Goal: Book appointment/travel/reservation

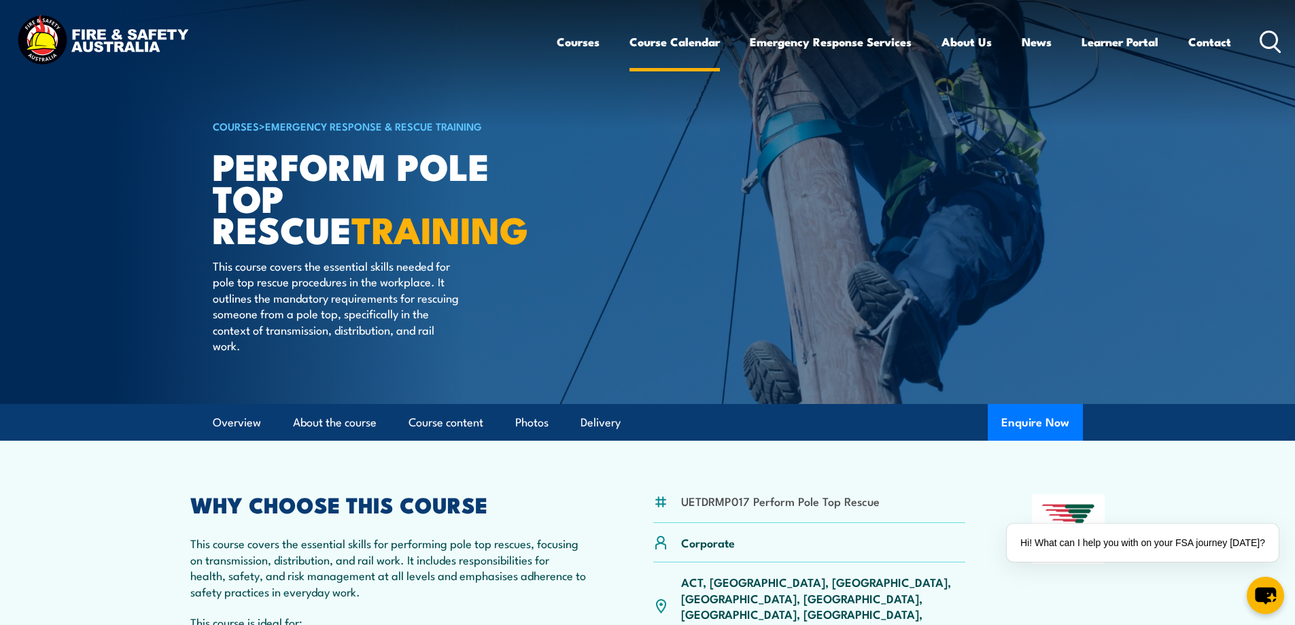
click at [674, 43] on link "Course Calendar" at bounding box center [674, 42] width 90 height 36
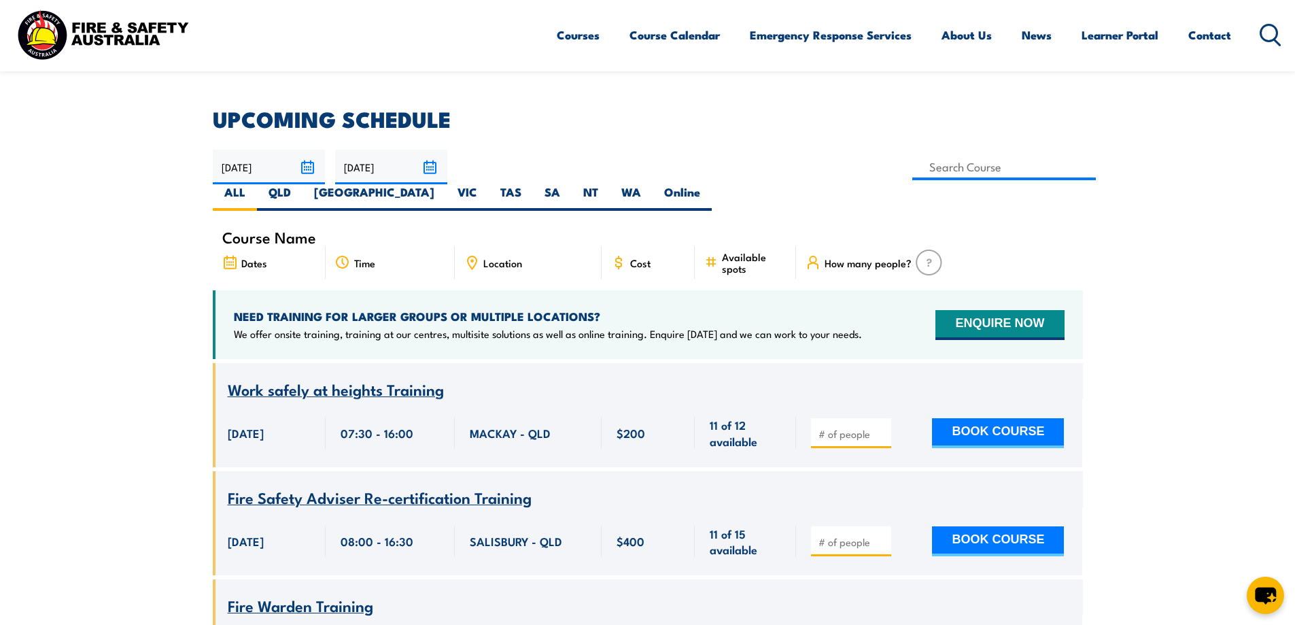
scroll to position [272, 0]
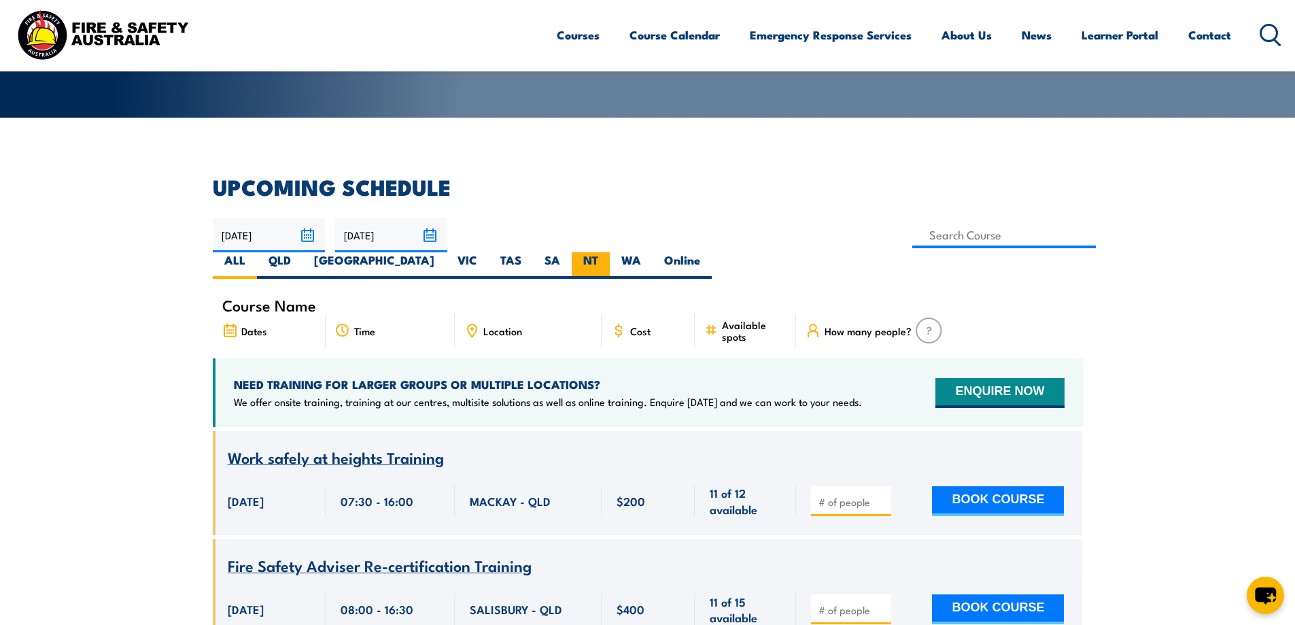
click at [610, 252] on label "NT" at bounding box center [591, 265] width 38 height 27
click at [607, 252] on input "NT" at bounding box center [602, 256] width 9 height 9
radio input "true"
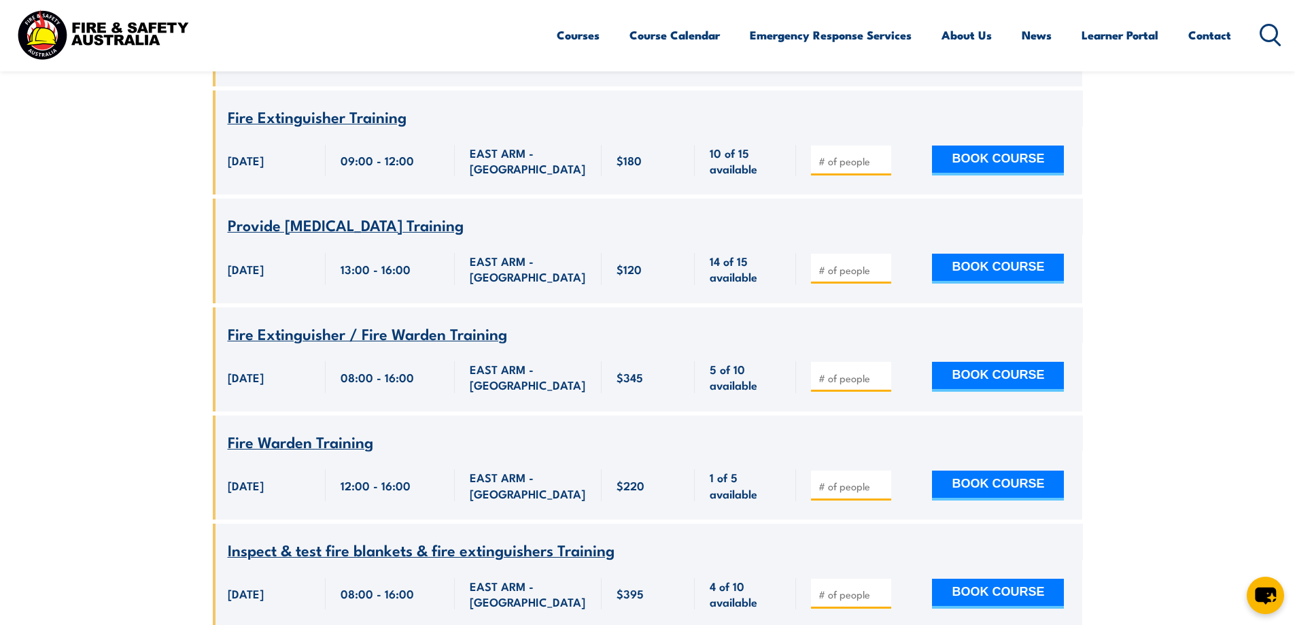
scroll to position [517, 0]
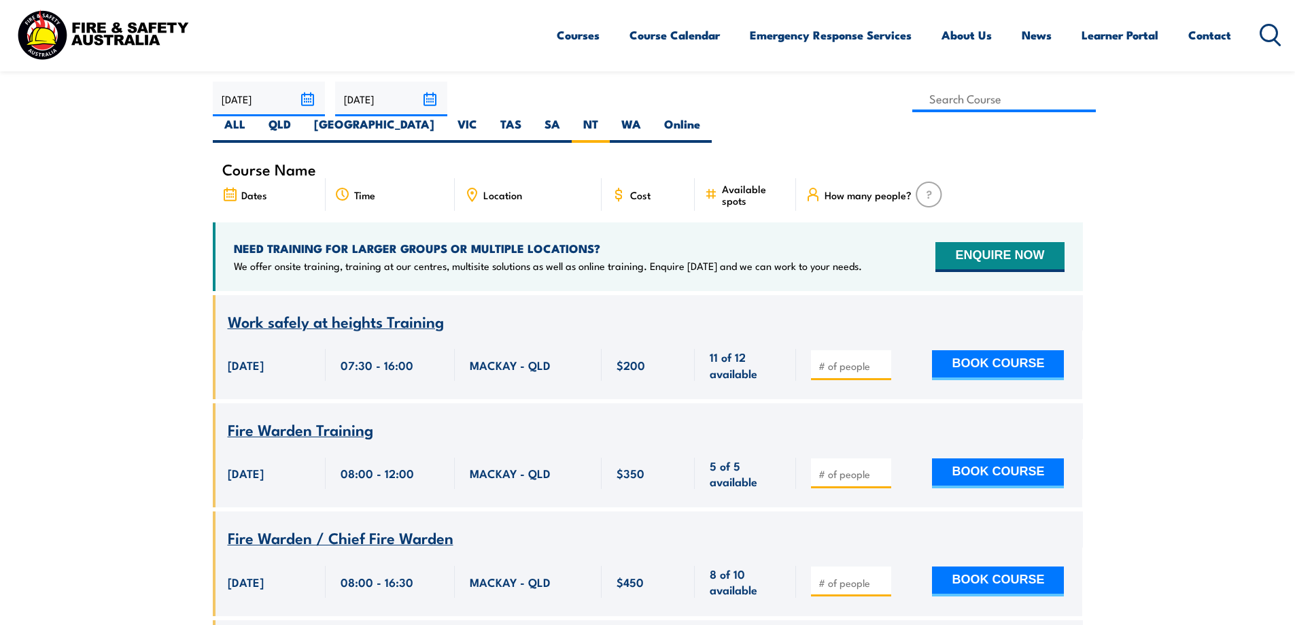
scroll to position [544, 0]
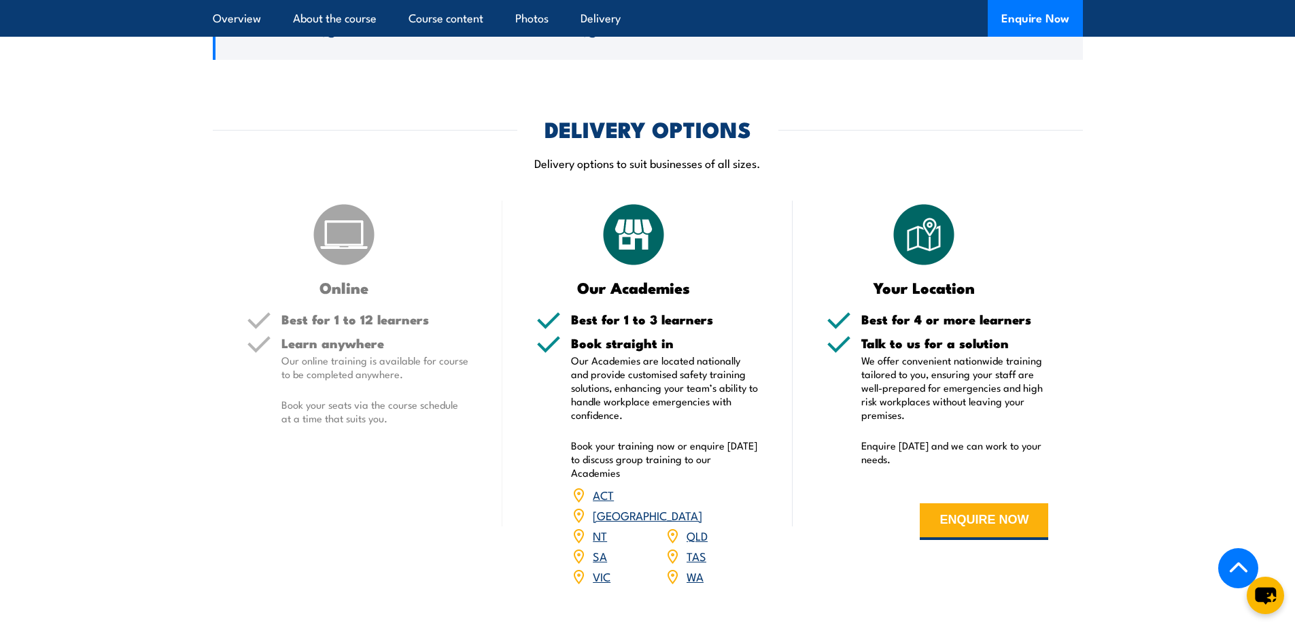
scroll to position [1375, 0]
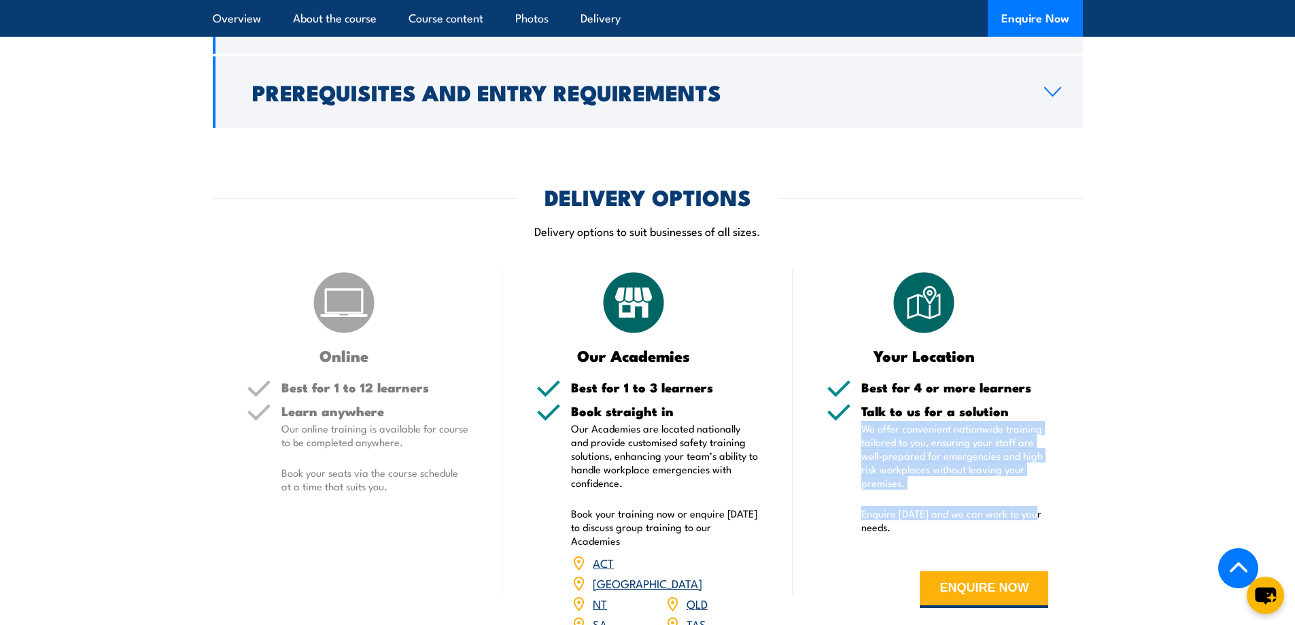
drag, startPoint x: 857, startPoint y: 425, endPoint x: 1050, endPoint y: 513, distance: 212.0
click at [1049, 513] on div "Your Location Best for 4 or more learners Talk to us for a solution We offer co…" at bounding box center [938, 469] width 290 height 403
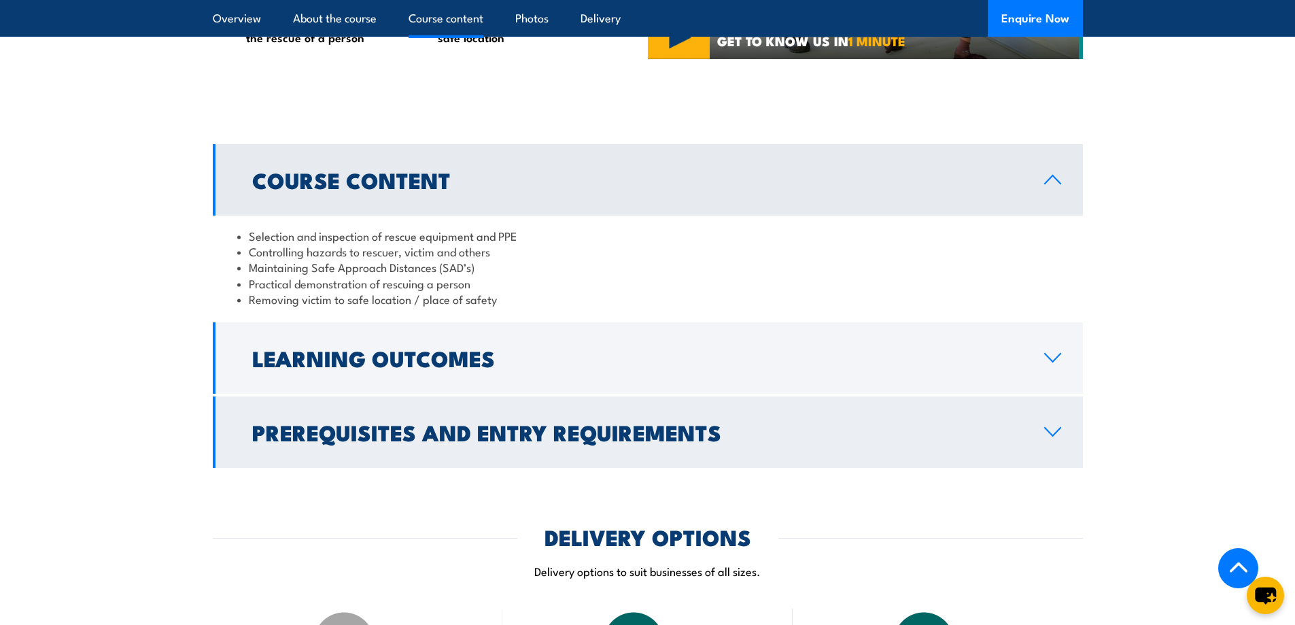
scroll to position [967, 0]
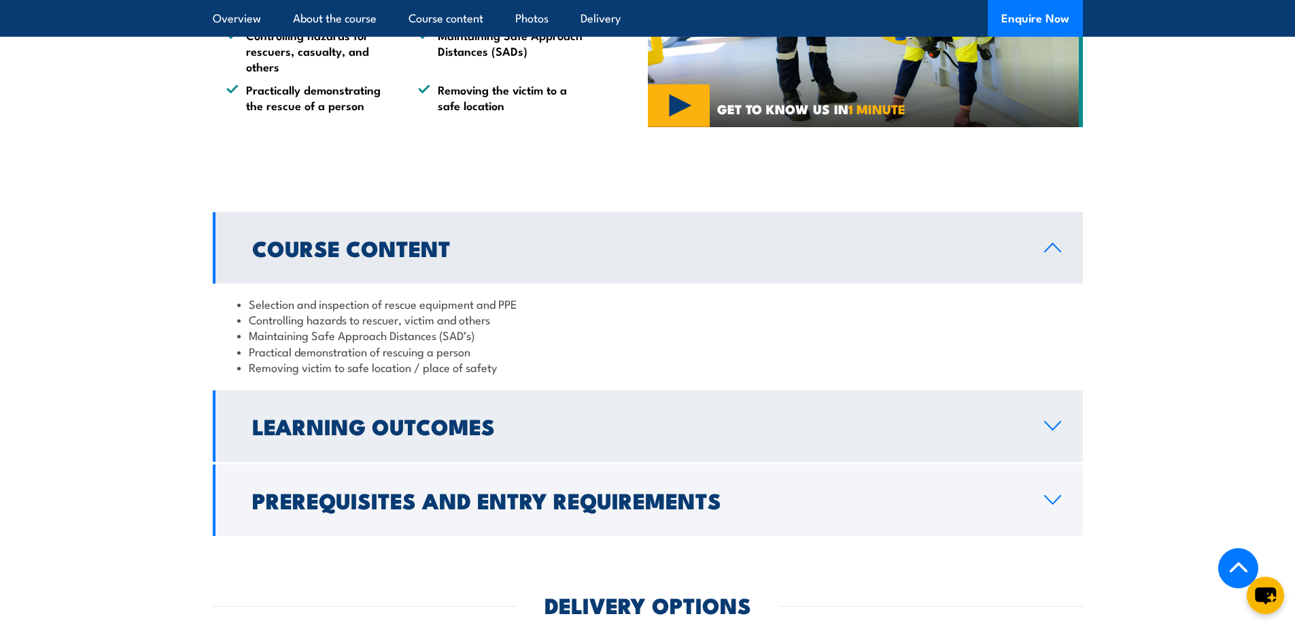
click at [1052, 431] on icon at bounding box center [1052, 425] width 18 height 11
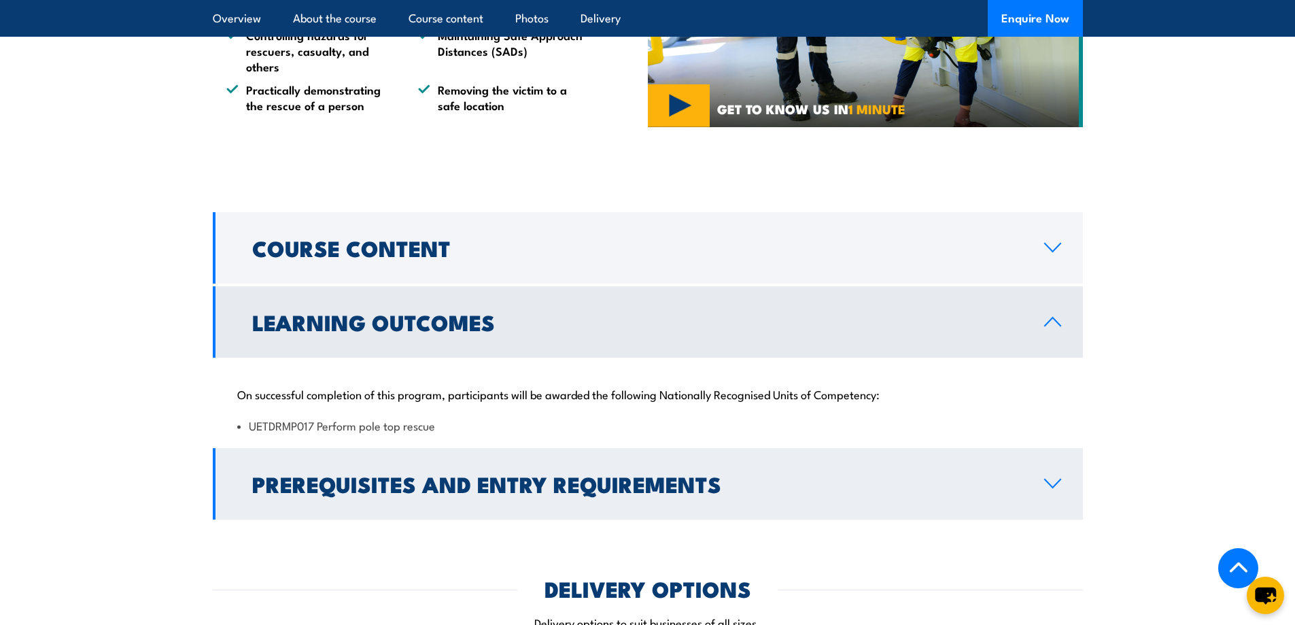
click at [1045, 485] on icon at bounding box center [1052, 483] width 18 height 11
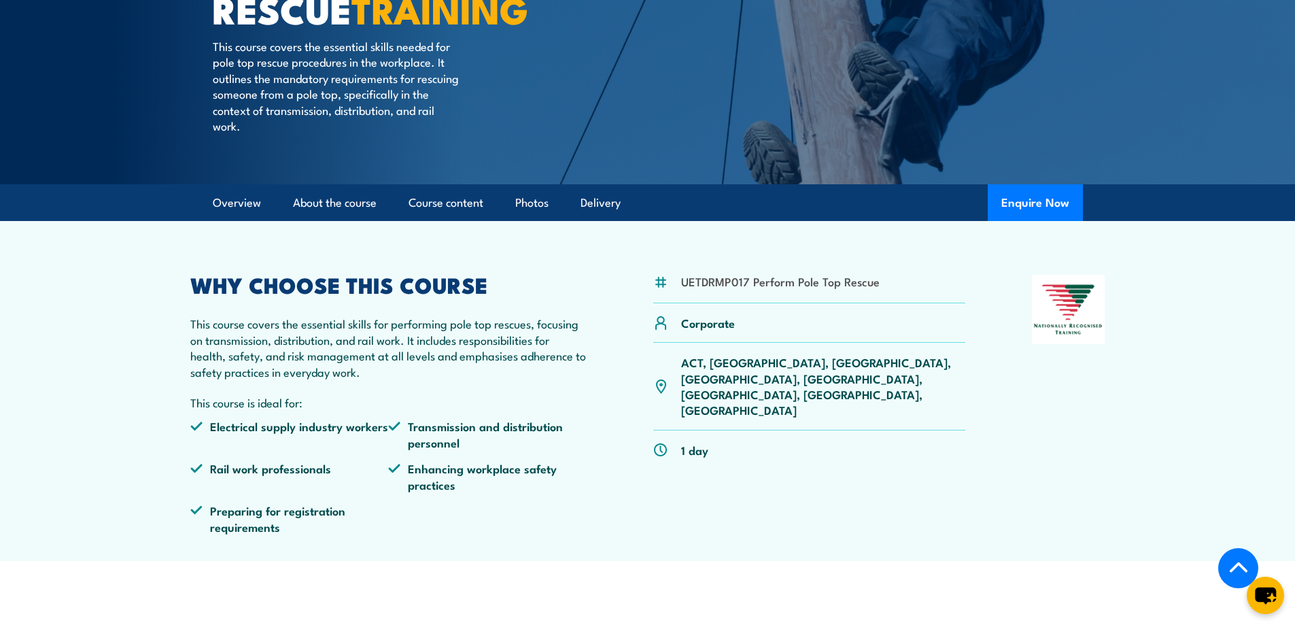
scroll to position [0, 0]
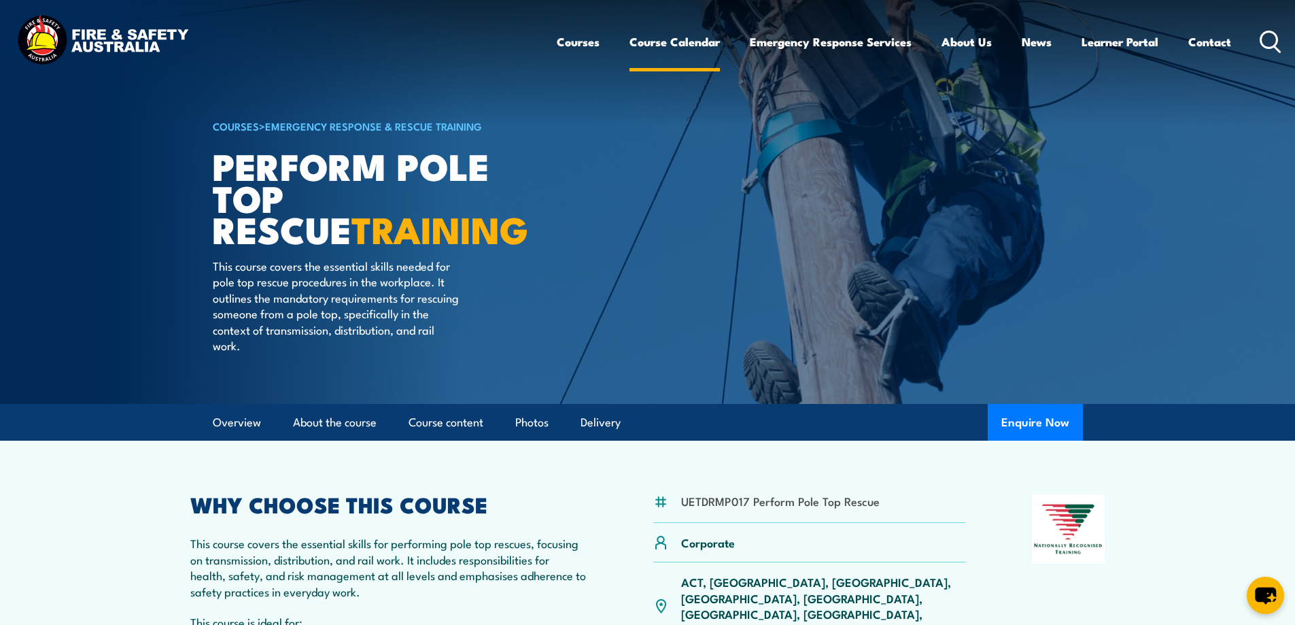
click at [681, 42] on link "Course Calendar" at bounding box center [674, 42] width 90 height 36
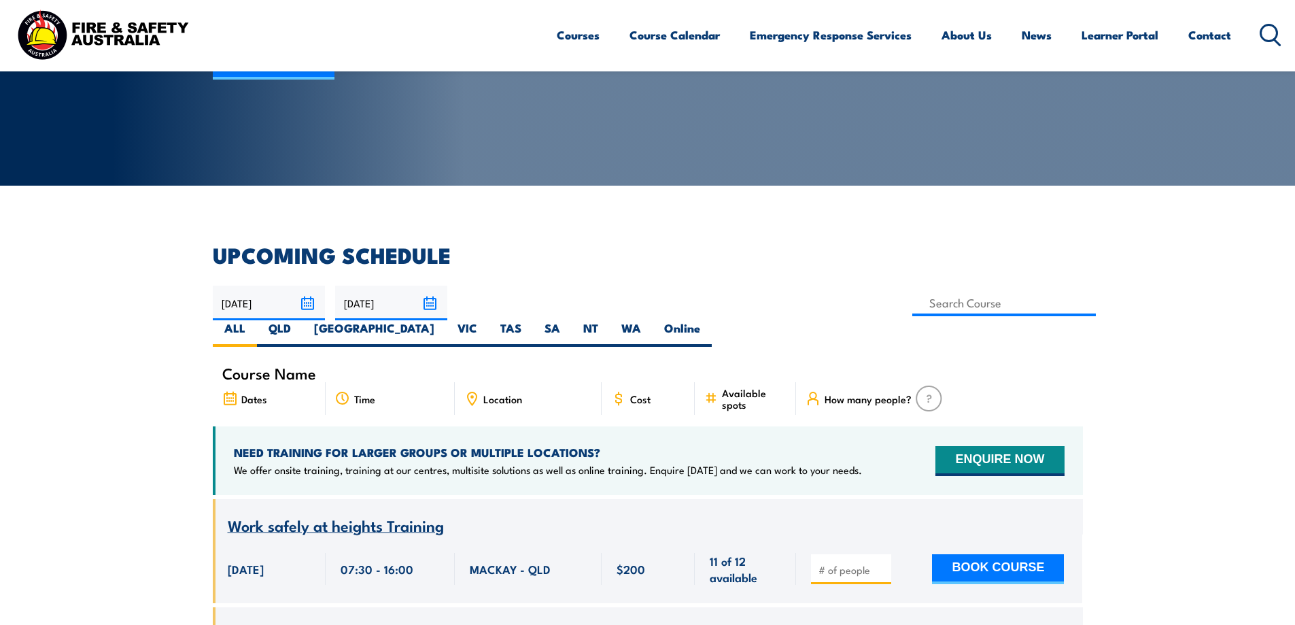
scroll to position [408, 0]
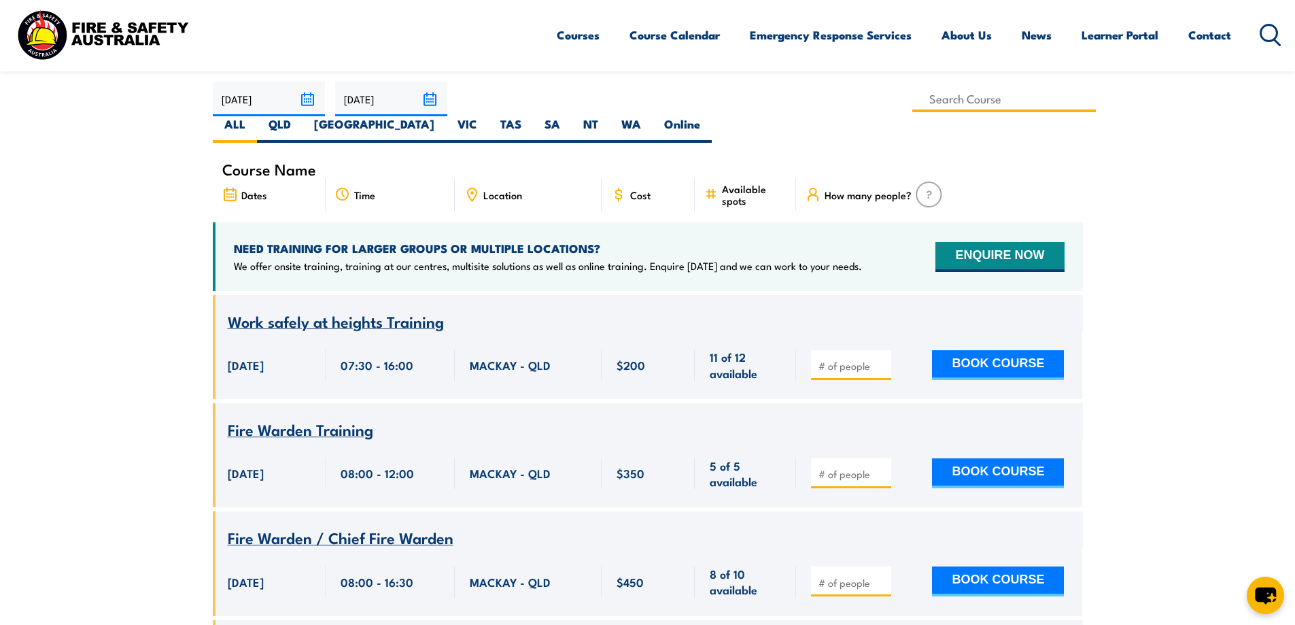
click at [912, 96] on input at bounding box center [1004, 99] width 184 height 27
type input "Perform Pole Top Rescue Training"
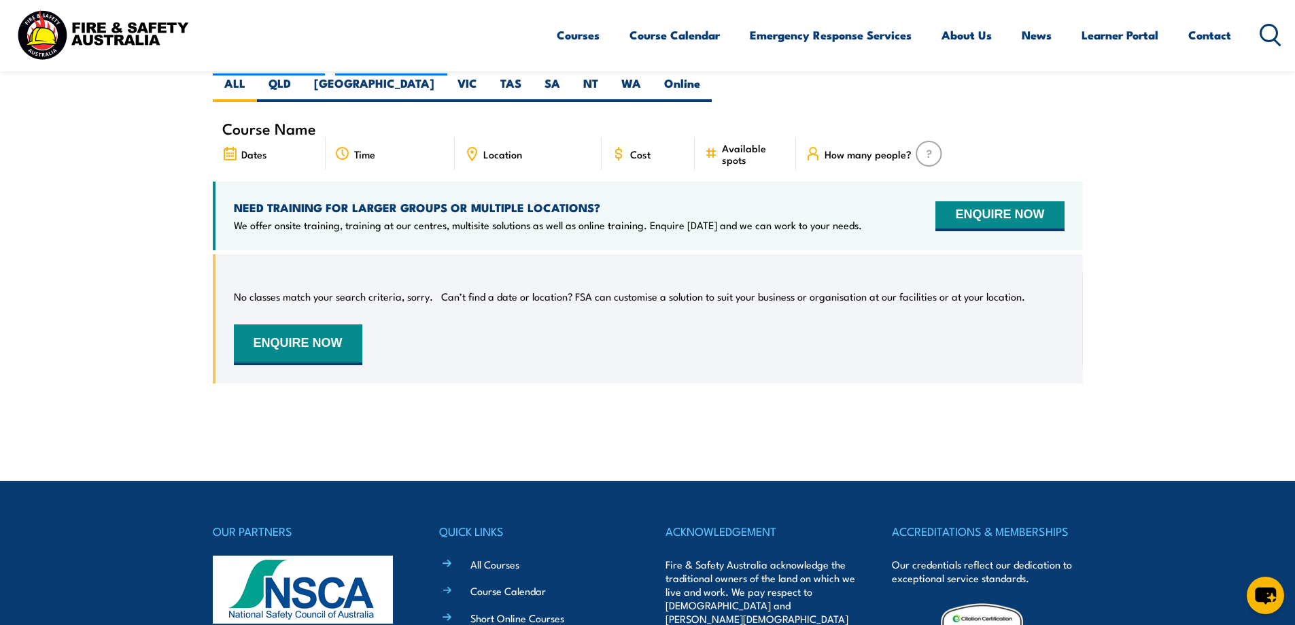
scroll to position [245, 0]
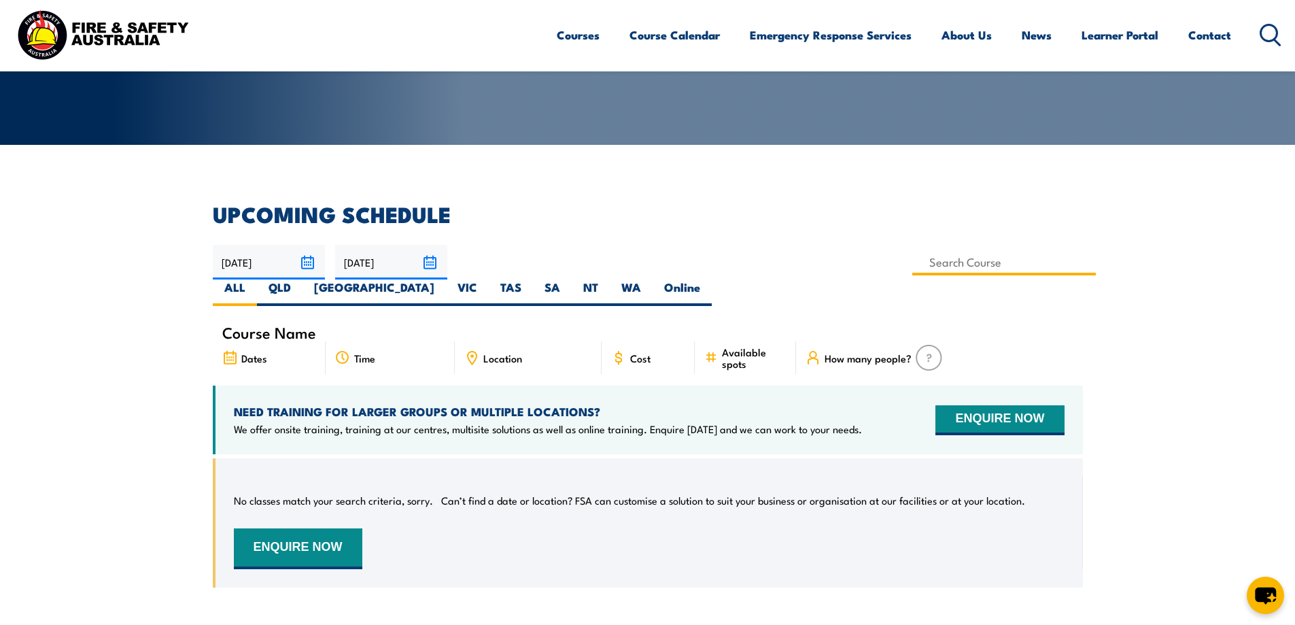
click at [912, 264] on input at bounding box center [1004, 262] width 184 height 27
click at [912, 265] on input at bounding box center [1004, 262] width 184 height 27
click at [912, 267] on input at bounding box center [1004, 262] width 184 height 27
type input "Perform pole top rescue (Pre-requisite Inc.)"
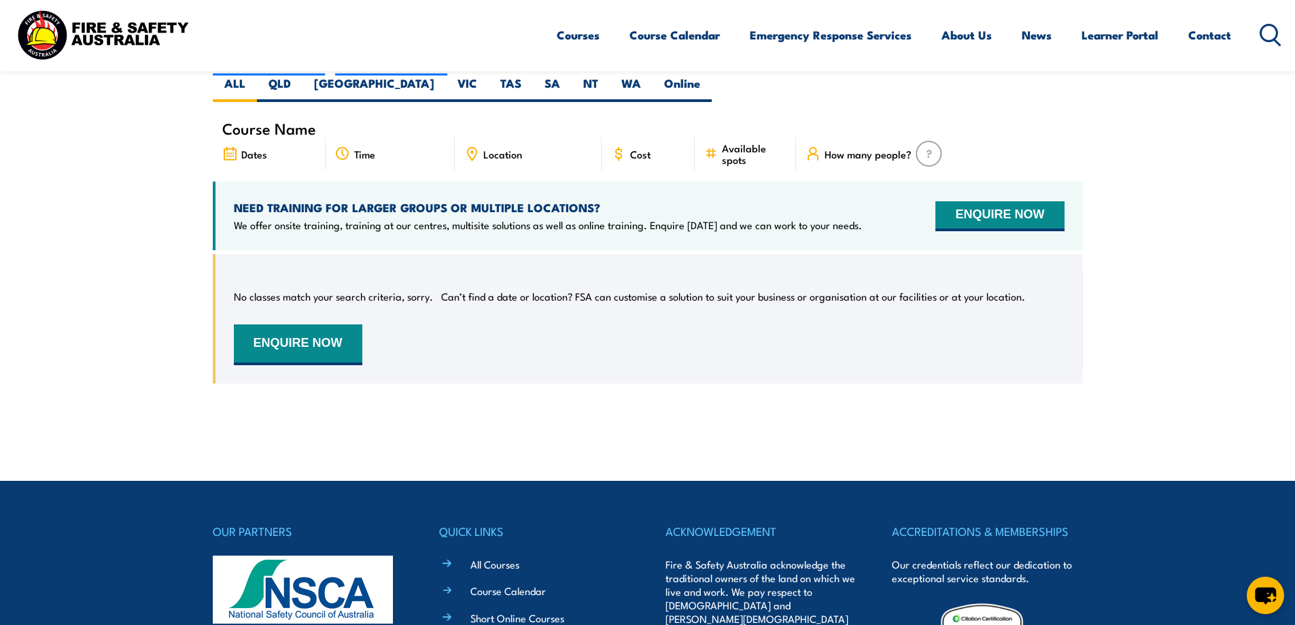
scroll to position [313, 0]
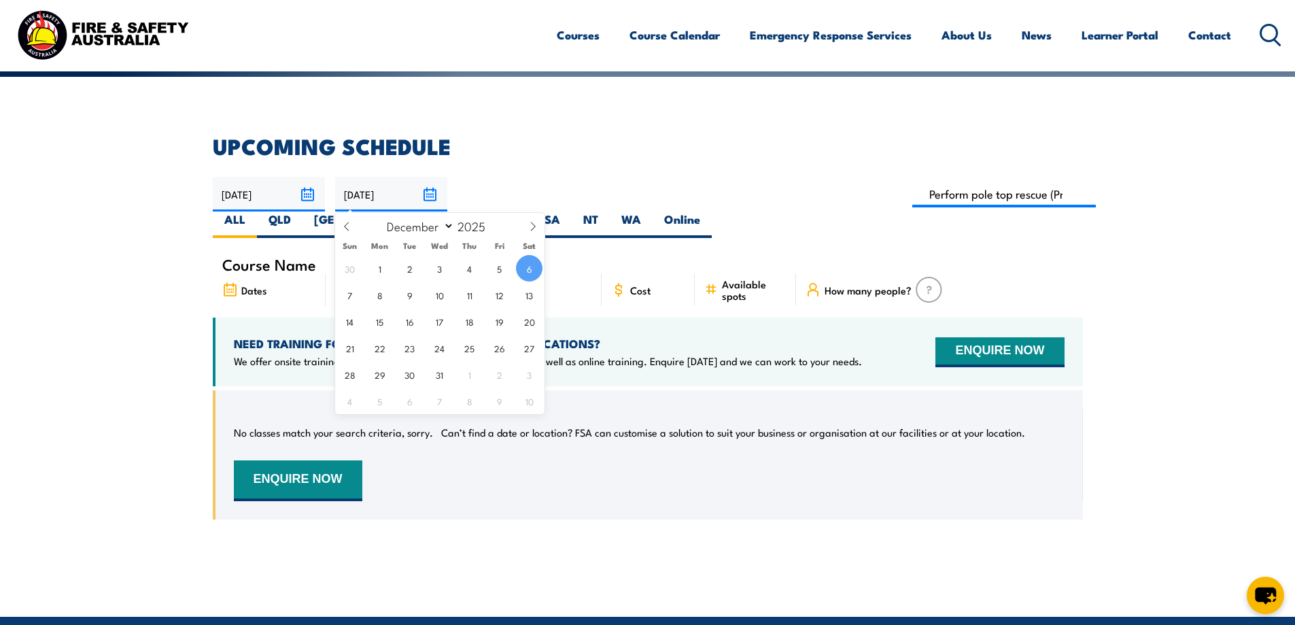
click at [423, 192] on input "[DATE]" at bounding box center [391, 194] width 112 height 35
click at [534, 227] on icon at bounding box center [533, 227] width 10 height 10
type input "2026"
click at [534, 227] on icon at bounding box center [533, 227] width 10 height 10
select select "1"
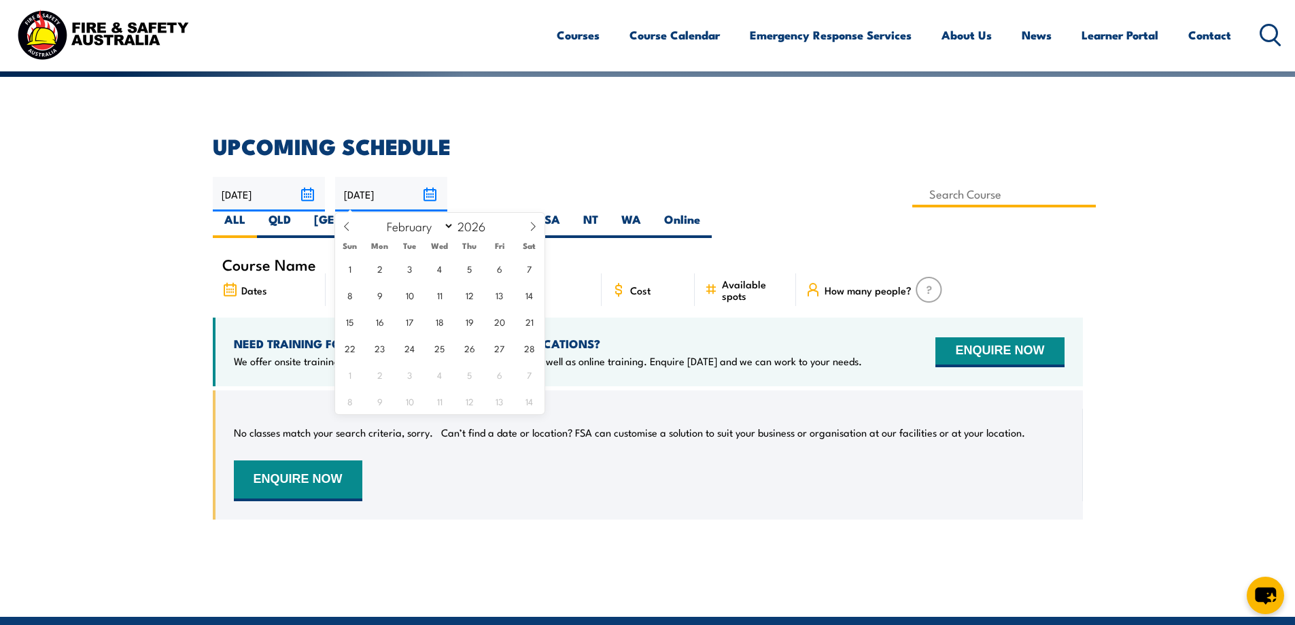
click at [912, 188] on input at bounding box center [1004, 194] width 184 height 27
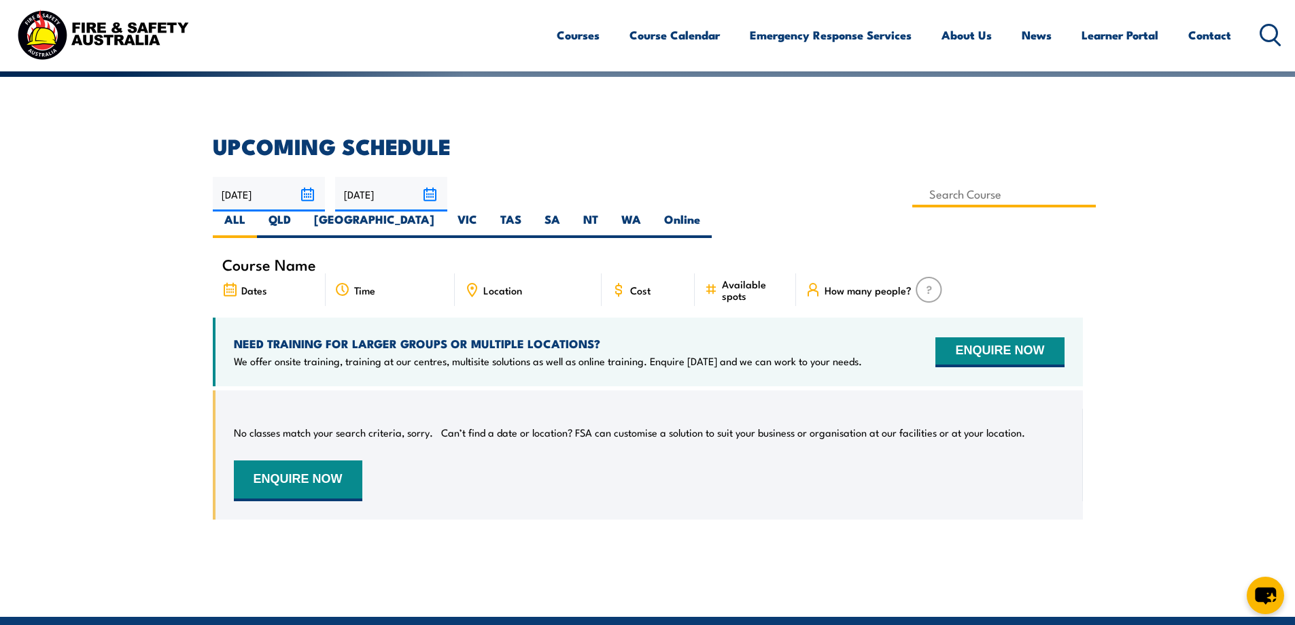
click at [912, 196] on input at bounding box center [1004, 194] width 184 height 27
click at [912, 190] on input at bounding box center [1004, 194] width 184 height 27
type input "Perform Pole Top Rescue Training"
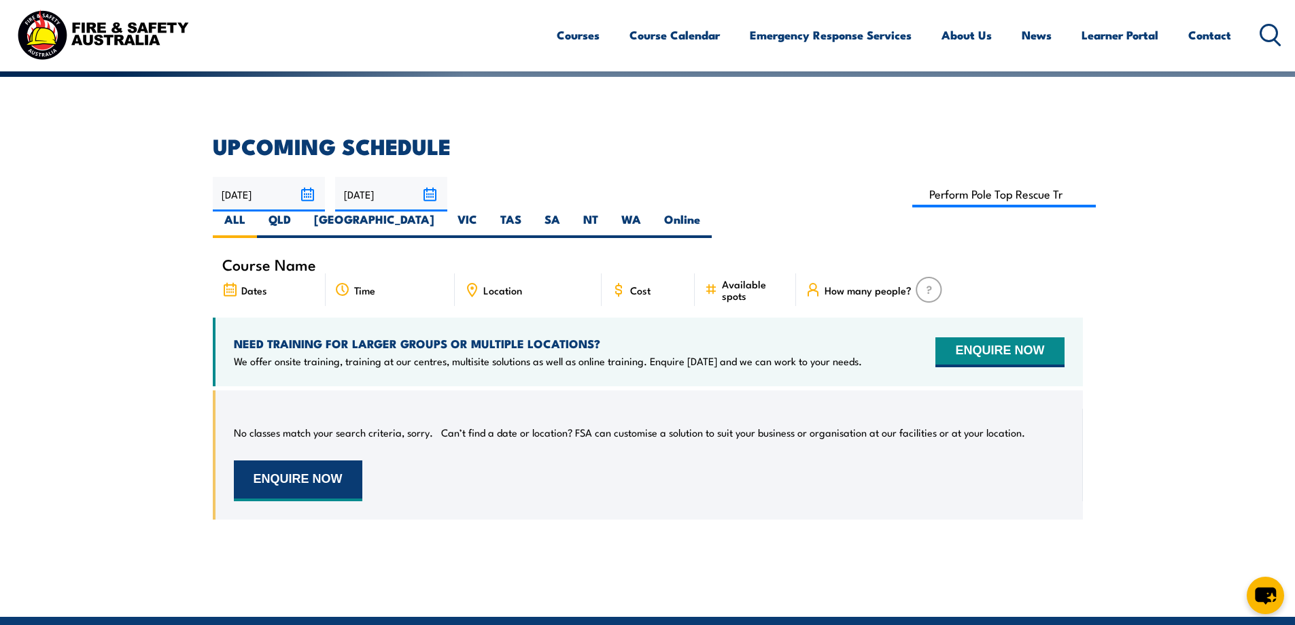
click at [324, 460] on button "ENQUIRE NOW" at bounding box center [298, 480] width 128 height 41
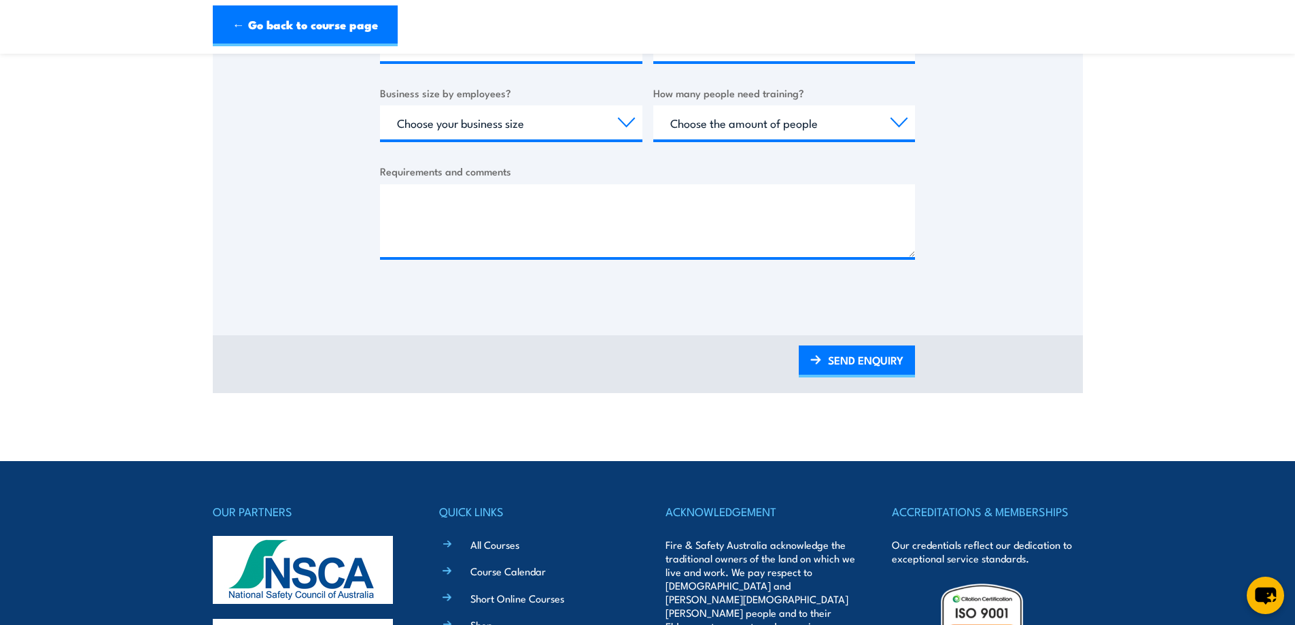
scroll to position [136, 0]
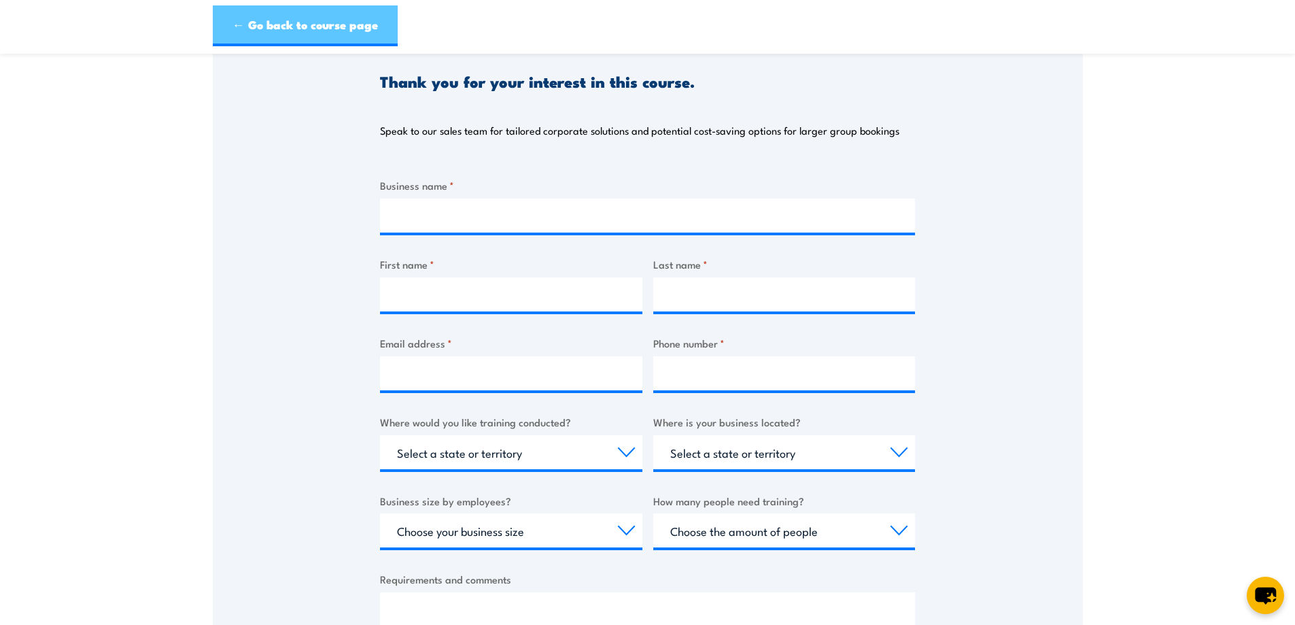
click at [291, 24] on link "← Go back to course page" at bounding box center [305, 25] width 185 height 41
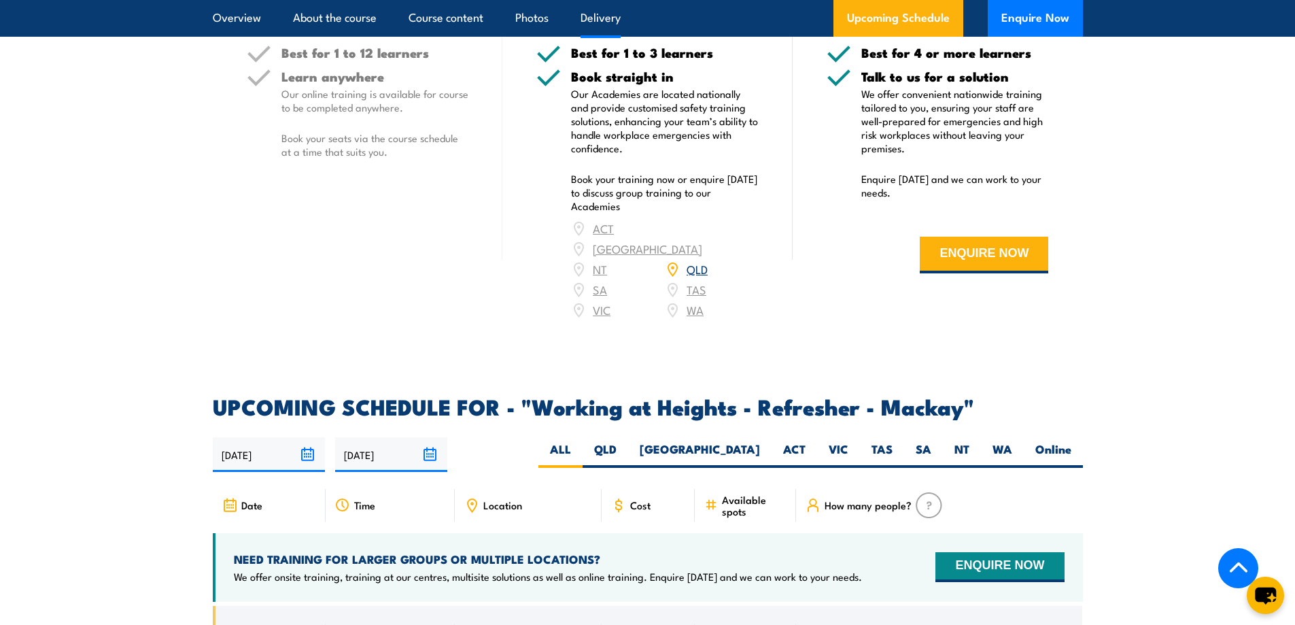
scroll to position [1502, 0]
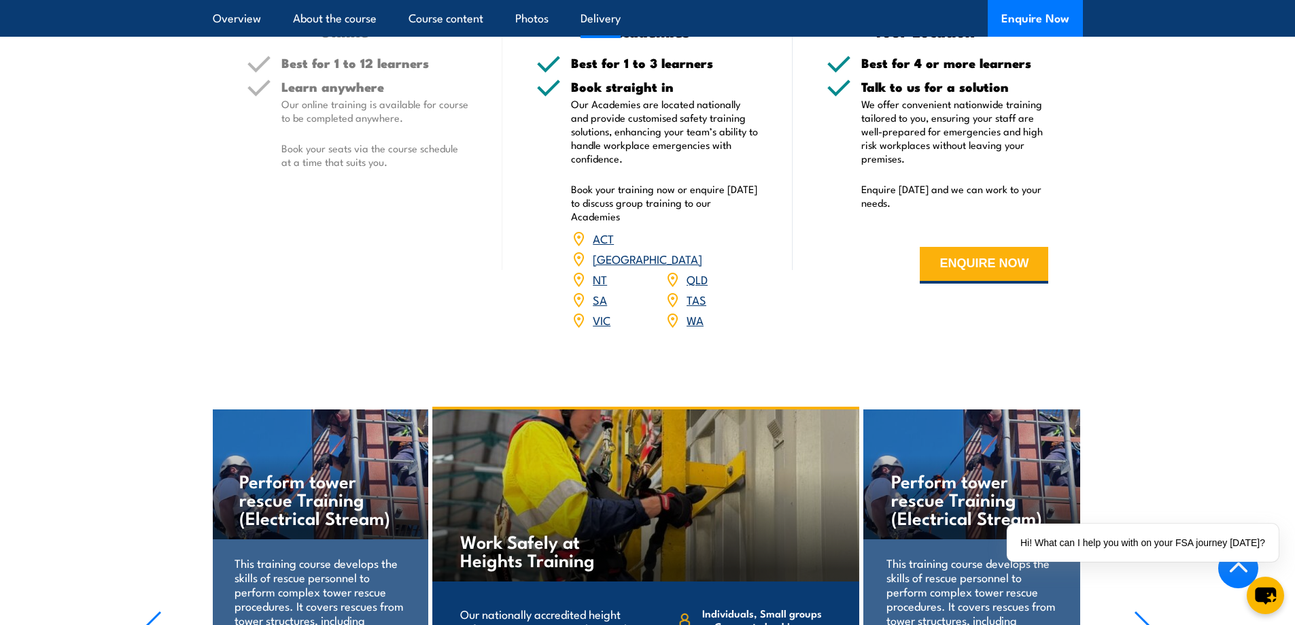
scroll to position [1767, 0]
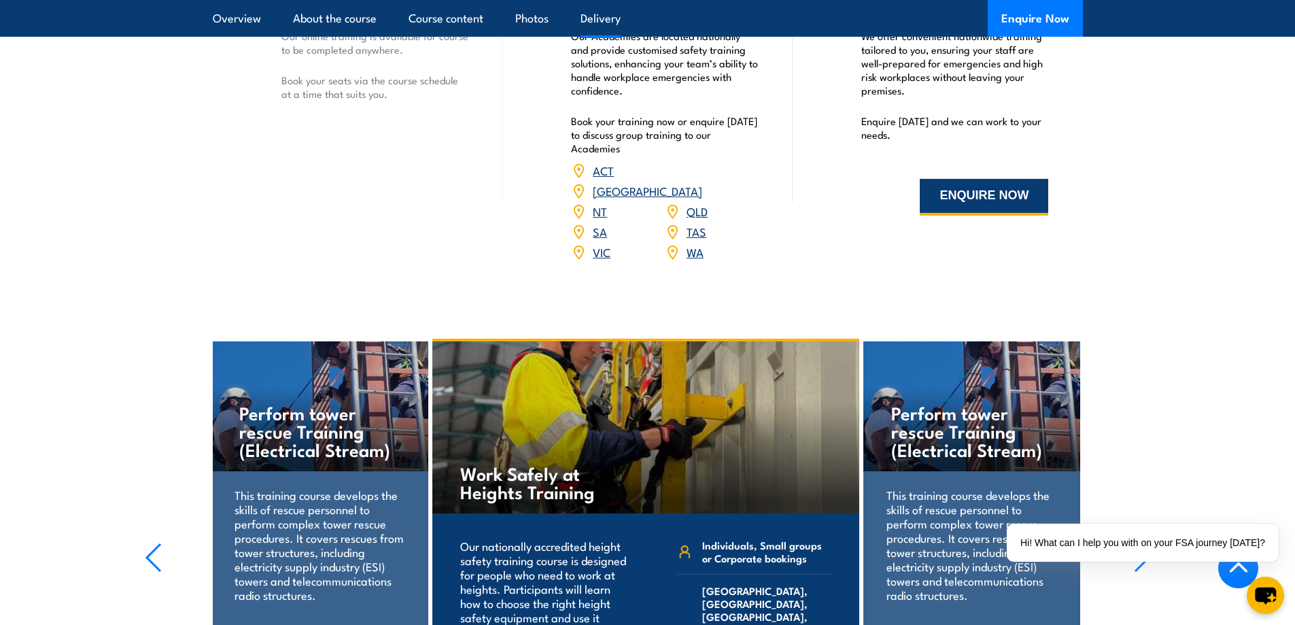
click at [995, 195] on button "ENQUIRE NOW" at bounding box center [984, 197] width 128 height 37
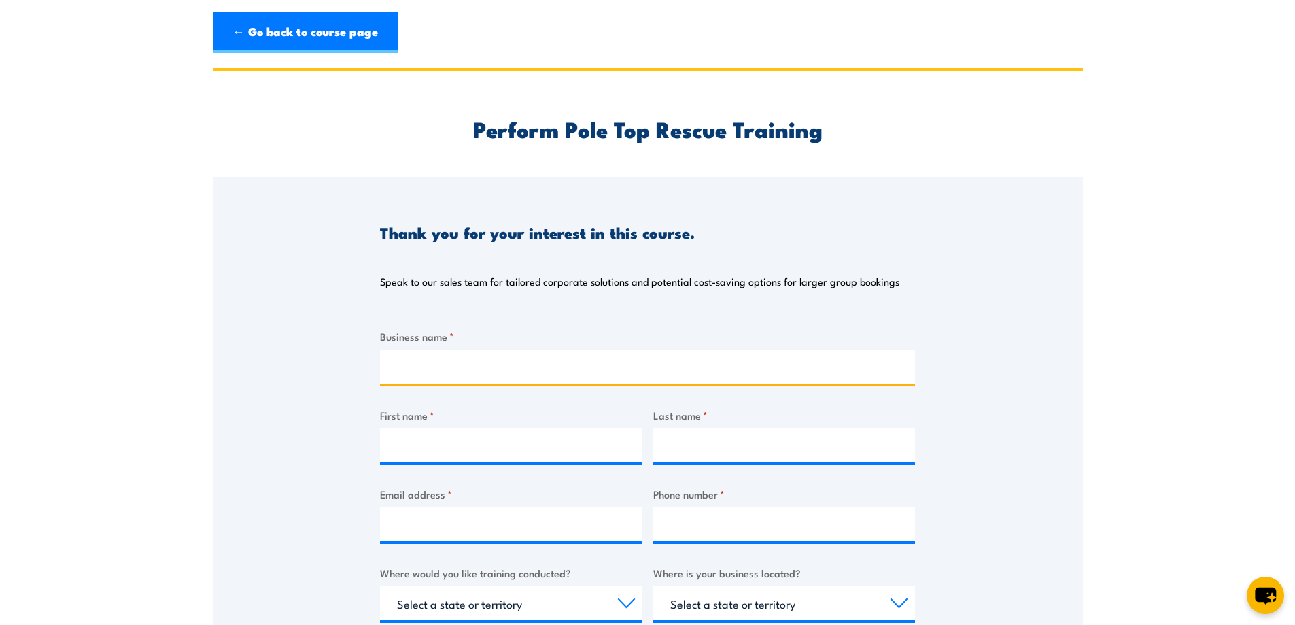
click at [434, 372] on input "Business name *" at bounding box center [647, 366] width 535 height 34
type input "ENFRA"
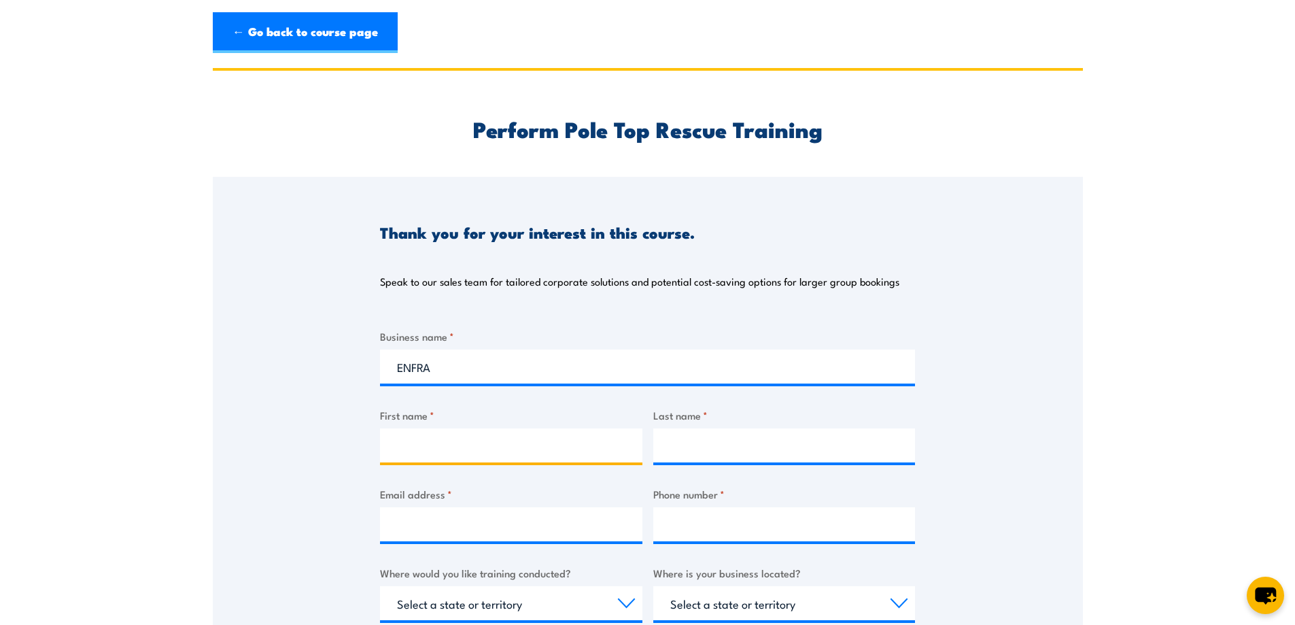
click at [417, 442] on input "First name *" at bounding box center [511, 445] width 262 height 34
type input "[PERSON_NAME]"
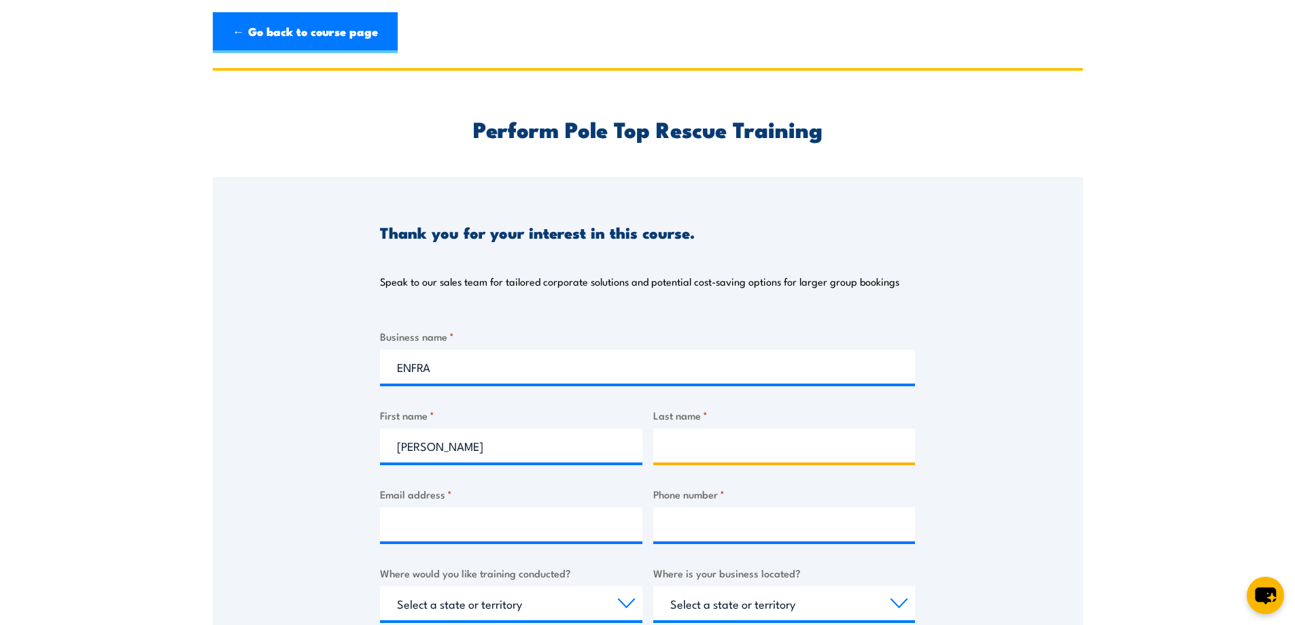
type input "[PERSON_NAME]"
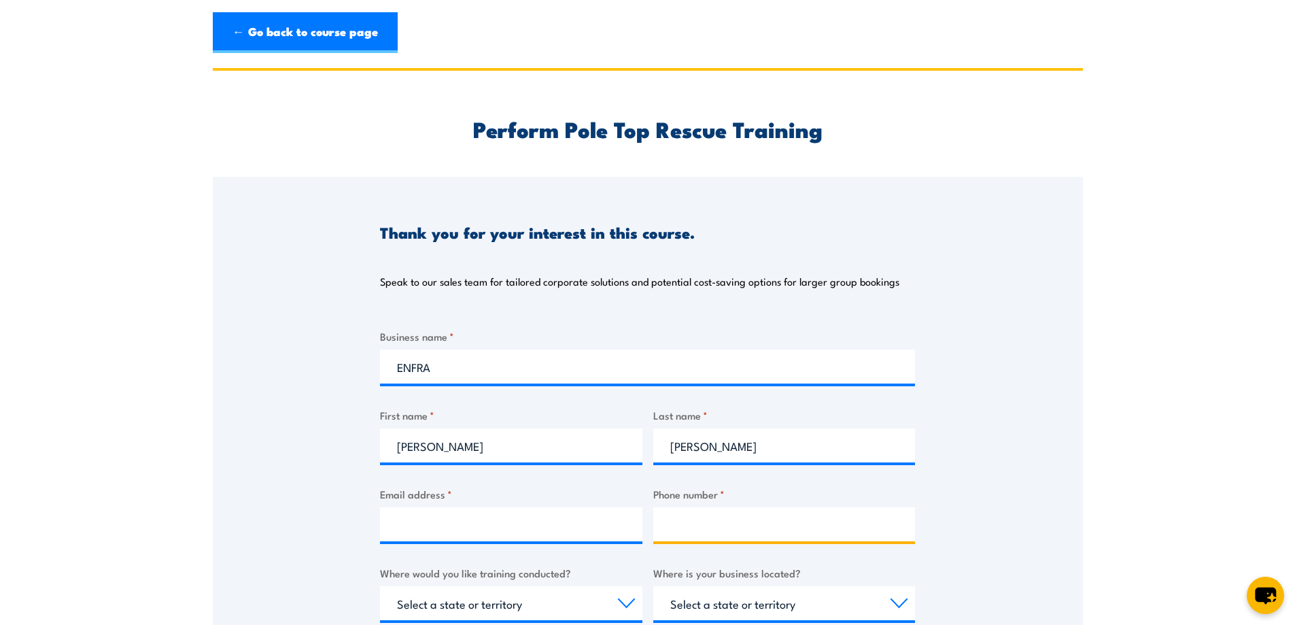
type input "0418403057"
select select "NT"
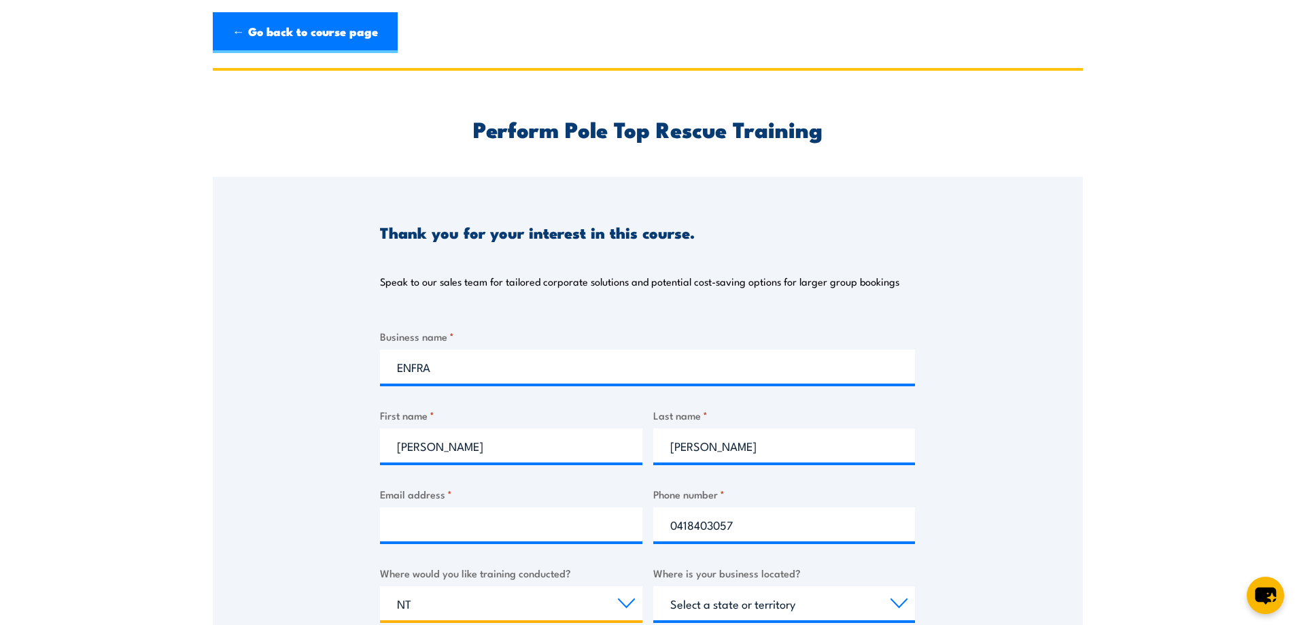
select select "NT"
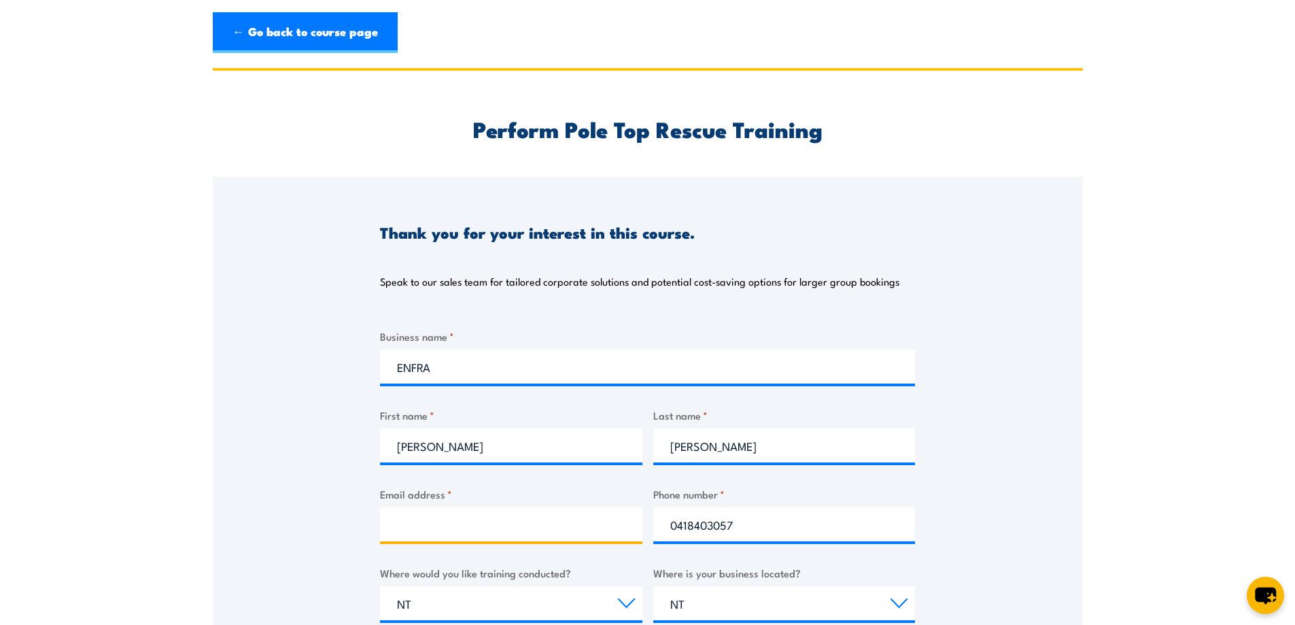
click at [496, 523] on input "Email address *" at bounding box center [511, 524] width 262 height 34
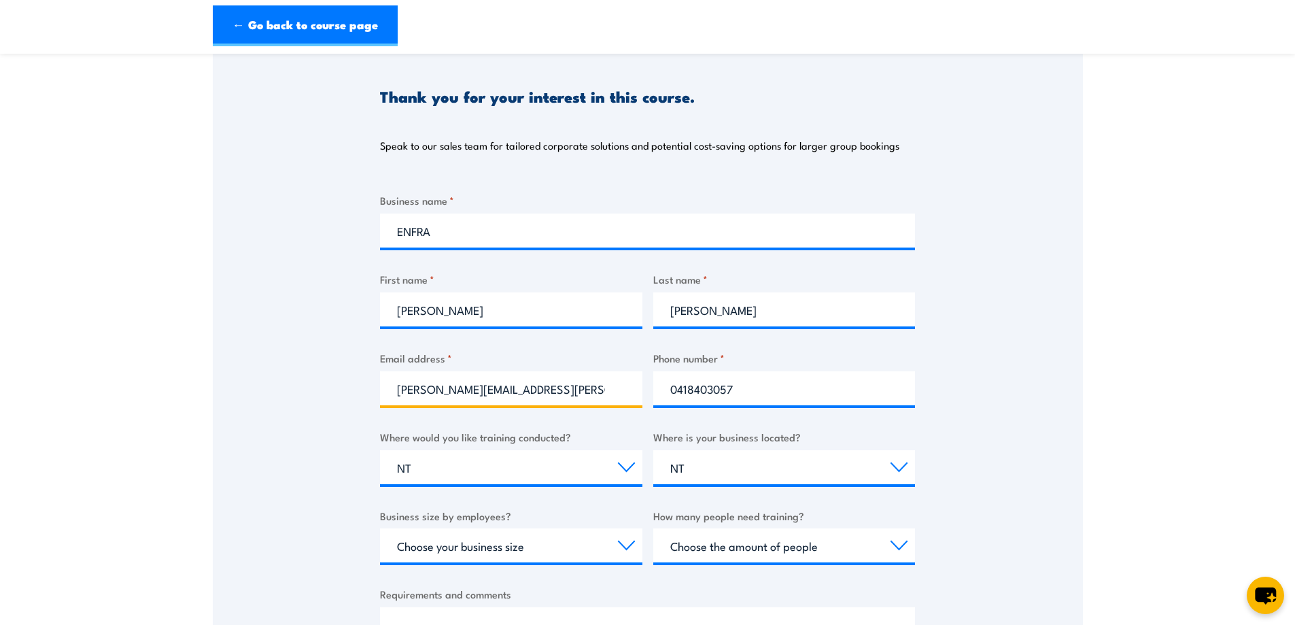
drag, startPoint x: 561, startPoint y: 389, endPoint x: 385, endPoint y: 380, distance: 176.3
click at [385, 380] on input "[PERSON_NAME][EMAIL_ADDRESS][PERSON_NAME][DOMAIN_NAME]" at bounding box center [511, 388] width 262 height 34
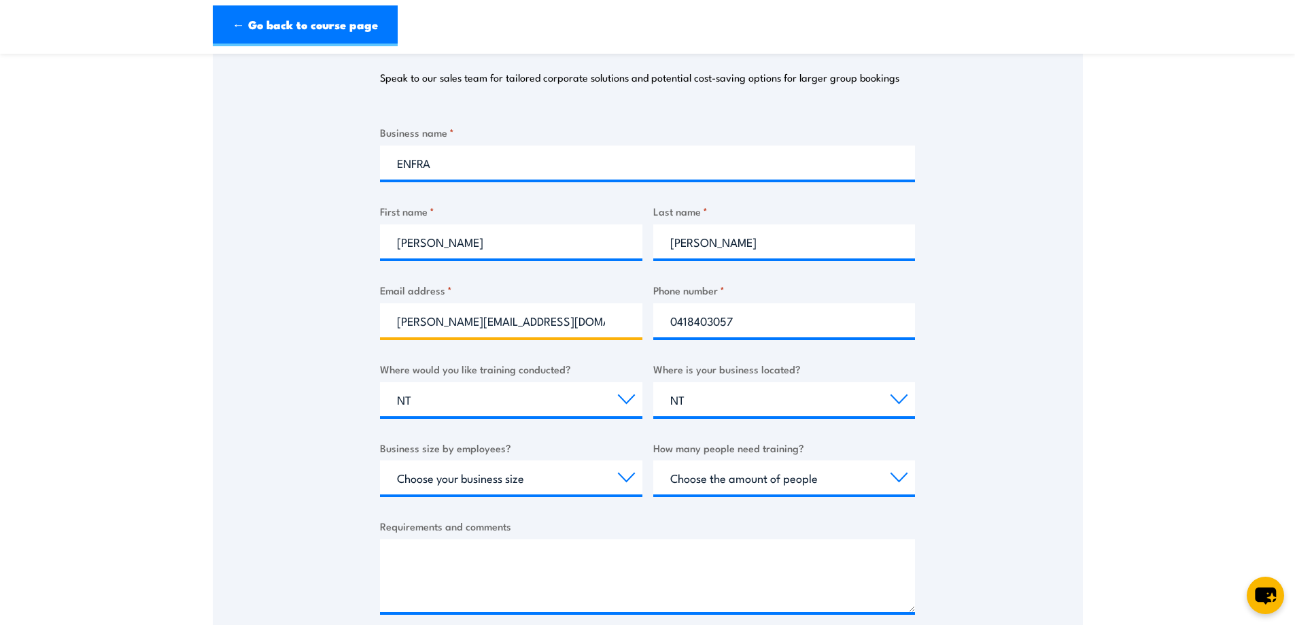
scroll to position [272, 0]
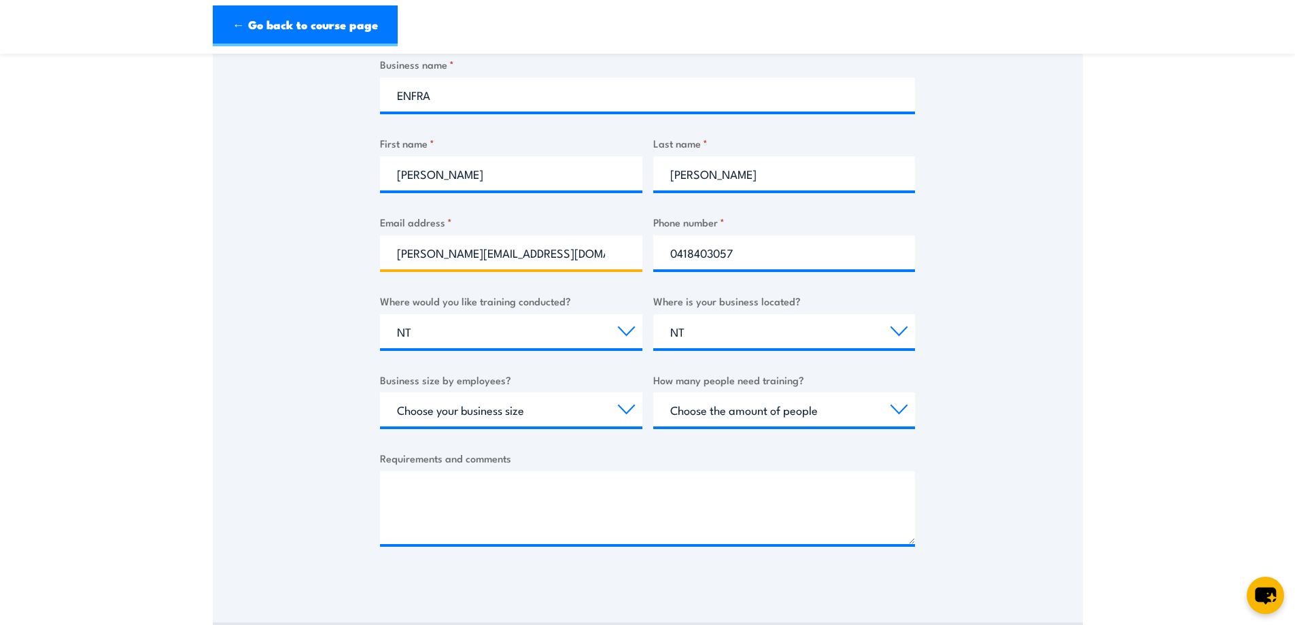
type input "[PERSON_NAME][EMAIL_ADDRESS][DOMAIN_NAME]"
click at [628, 408] on select "Choose your business size 1 to 19 20 to 199 200+" at bounding box center [511, 409] width 262 height 34
select select "1 to 19"
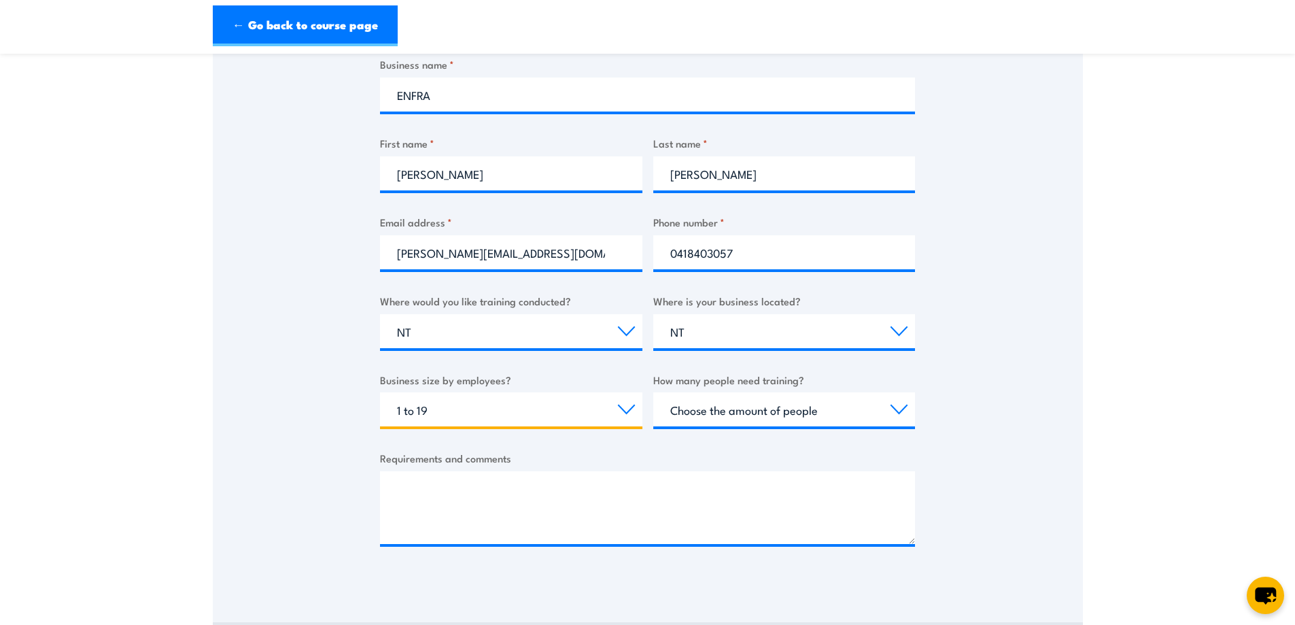
click at [380, 392] on select "Choose your business size 1 to 19 20 to 199 200+" at bounding box center [511, 409] width 262 height 34
click at [903, 411] on select "Choose the amount of people 1 to 4 5 to 19 20+" at bounding box center [784, 409] width 262 height 34
select select "1 to 4"
click at [653, 392] on select "Choose the amount of people 1 to 4 5 to 19 20+" at bounding box center [784, 409] width 262 height 34
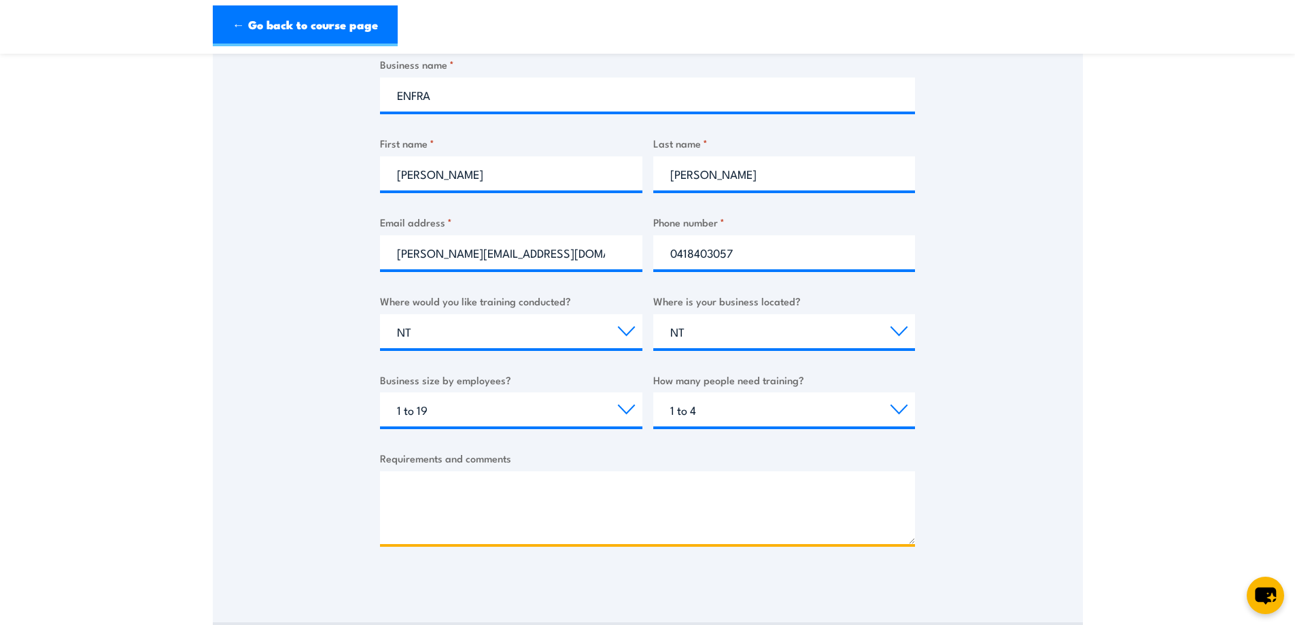
click at [496, 497] on textarea "Requirements and comments" at bounding box center [647, 507] width 535 height 73
click at [457, 489] on textarea "We require poletop rescue and" at bounding box center [647, 507] width 535 height 73
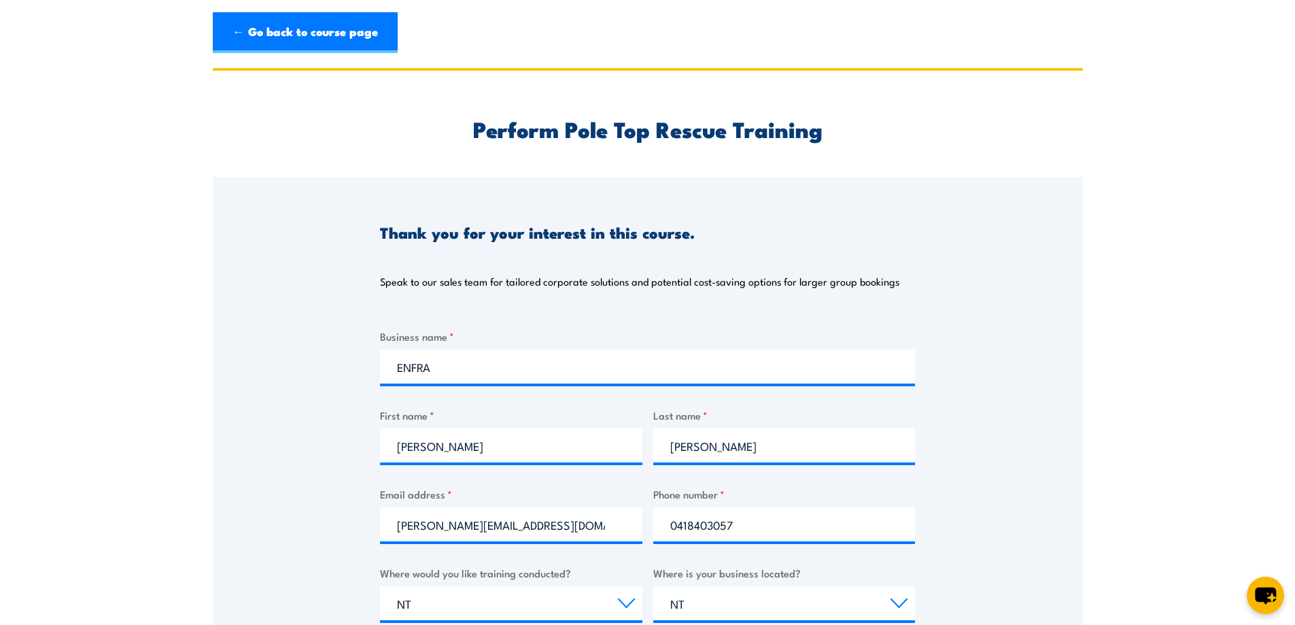
scroll to position [204, 0]
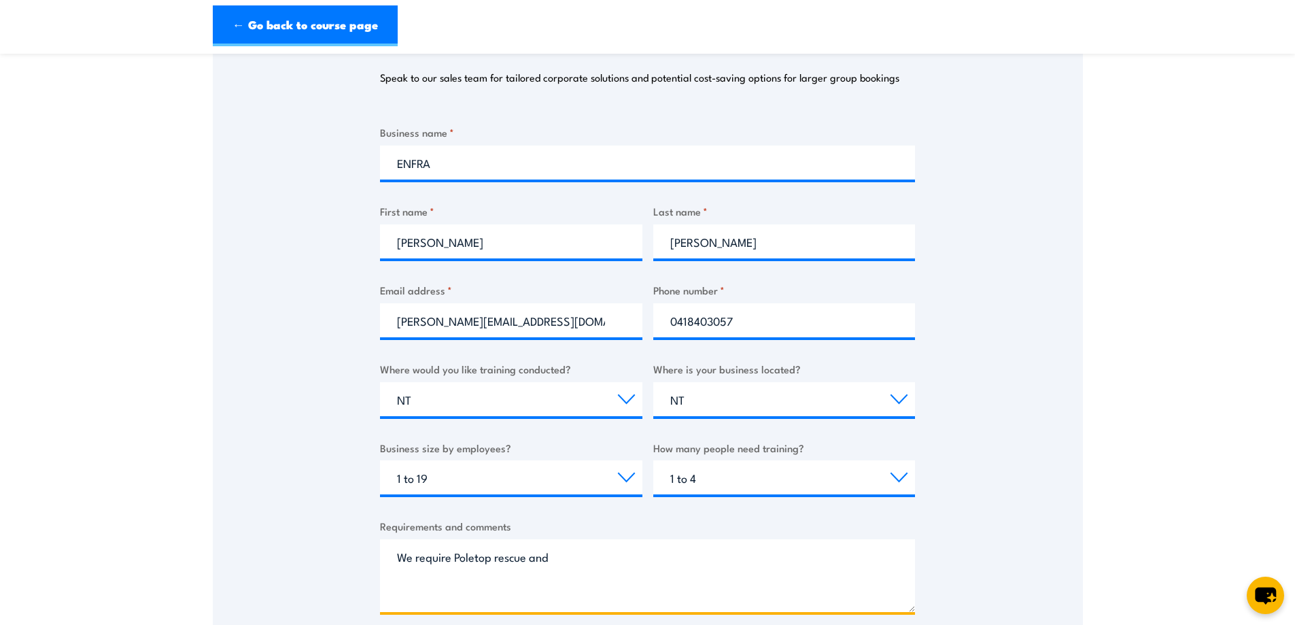
click at [576, 550] on textarea "We require Poletop rescue and" at bounding box center [647, 575] width 535 height 73
click at [392, 557] on textarea "We require Poletop rescue and Bucket Escape" at bounding box center [647, 575] width 535 height 73
drag, startPoint x: 597, startPoint y: 558, endPoint x: 387, endPoint y: 562, distance: 210.7
click at [387, 562] on textarea "Do you perform these courses regulary. We require Poletop rescue and Bucket Esc…" at bounding box center [647, 575] width 535 height 73
click at [661, 553] on textarea "We require Poletop rescue and Bucket Escape" at bounding box center [647, 575] width 535 height 73
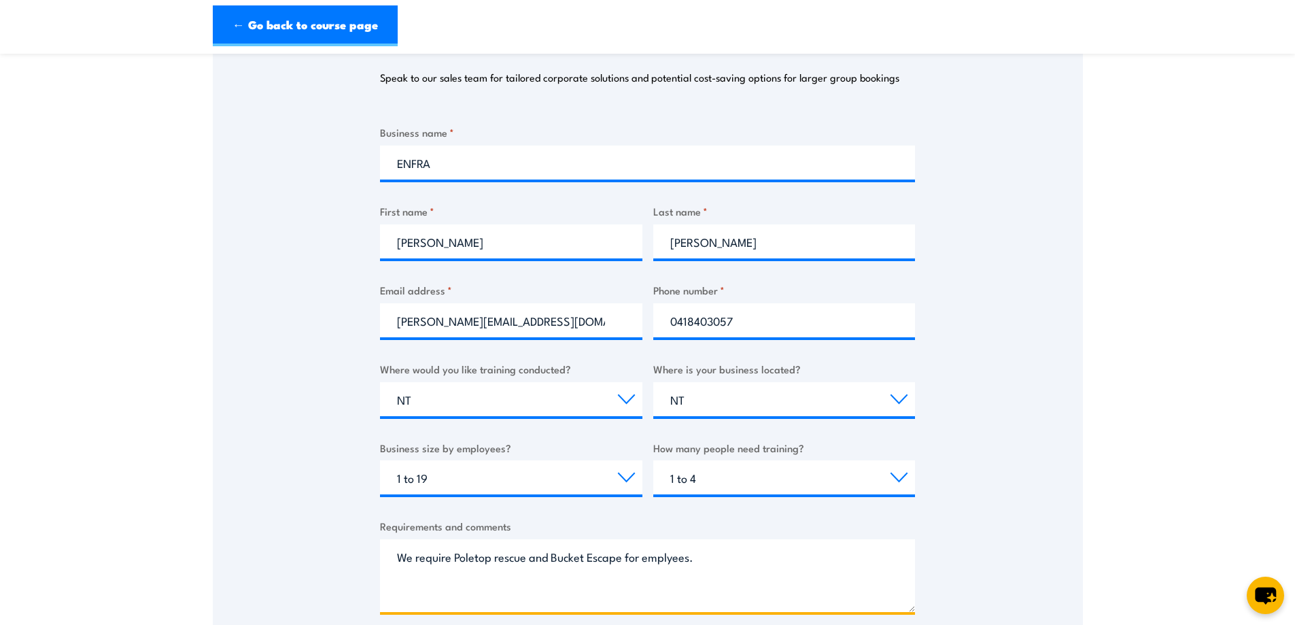
paste textarea "Do you perform these courses regulary."
click at [867, 559] on textarea "We require Poletop rescue and Bucket Escape for emplyees. Do you perform these …" at bounding box center [647, 575] width 535 height 73
drag, startPoint x: 854, startPoint y: 556, endPoint x: 699, endPoint y: 552, distance: 155.0
click at [699, 552] on textarea "We require Poletop rescue and Bucket Escape for emplyees. Do you perform these …" at bounding box center [647, 575] width 535 height 73
click at [489, 589] on textarea "We require Poletop rescue and Bucket Escape for emplyees. Are you able to provi…" at bounding box center [647, 575] width 535 height 73
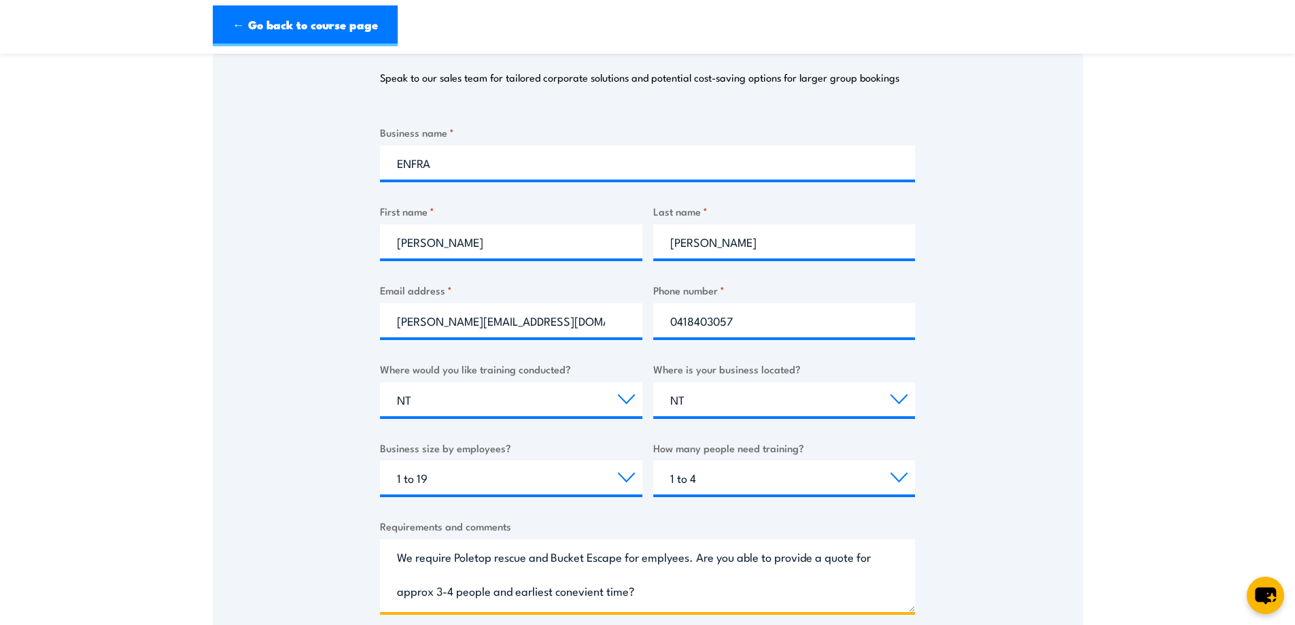
click at [695, 608] on textarea "We require Poletop rescue and Bucket Escape for emplyees. Are you able to provi…" at bounding box center [647, 575] width 535 height 73
click at [636, 591] on textarea "We require Poletop rescue and Bucket Escape for emplyees. Are you able to provi…" at bounding box center [647, 575] width 535 height 73
type textarea "We require Poletop rescue and Bucket Escape for emplyees. Are you able to provi…"
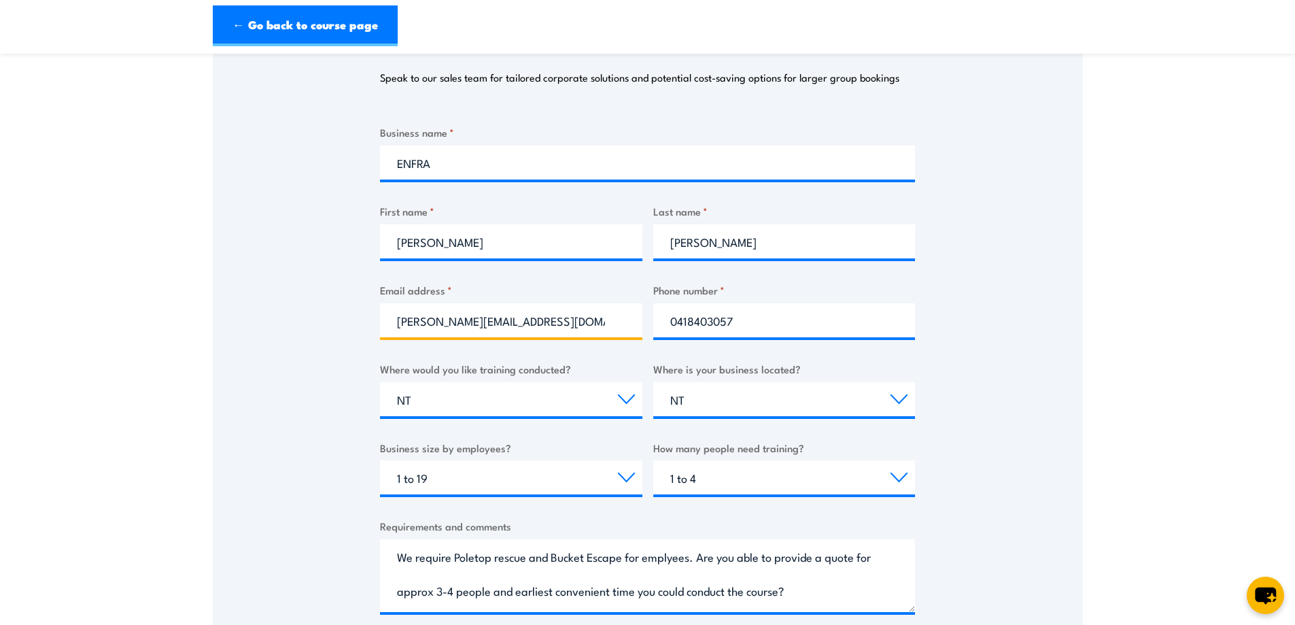
click at [429, 319] on input "[PERSON_NAME][EMAIL_ADDRESS][DOMAIN_NAME]" at bounding box center [511, 320] width 262 height 34
drag, startPoint x: 582, startPoint y: 325, endPoint x: 491, endPoint y: 321, distance: 91.2
click at [491, 321] on input "[PERSON_NAME][EMAIL_ADDRESS][PERSON_NAME][DOMAIN_NAME]" at bounding box center [511, 320] width 262 height 34
type input "[PERSON_NAME][EMAIL_ADDRESS][PERSON_NAME][DOMAIN_NAME]"
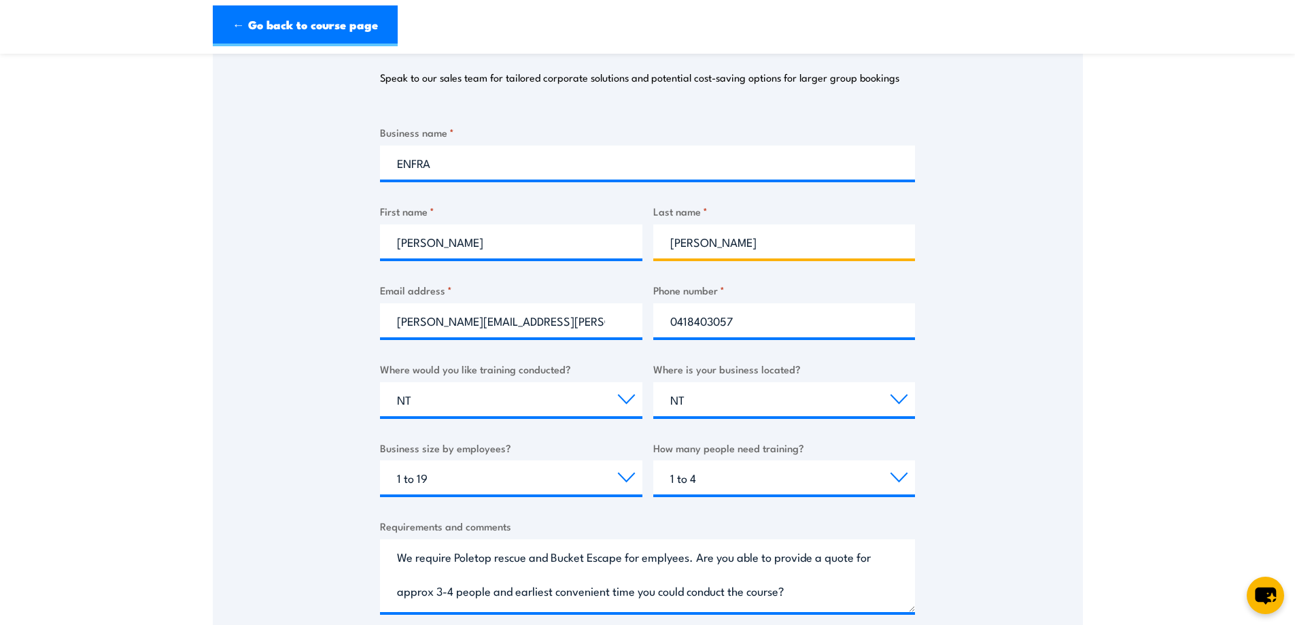
drag, startPoint x: 695, startPoint y: 239, endPoint x: 670, endPoint y: 243, distance: 24.8
click at [670, 243] on input "[PERSON_NAME]" at bounding box center [784, 241] width 262 height 34
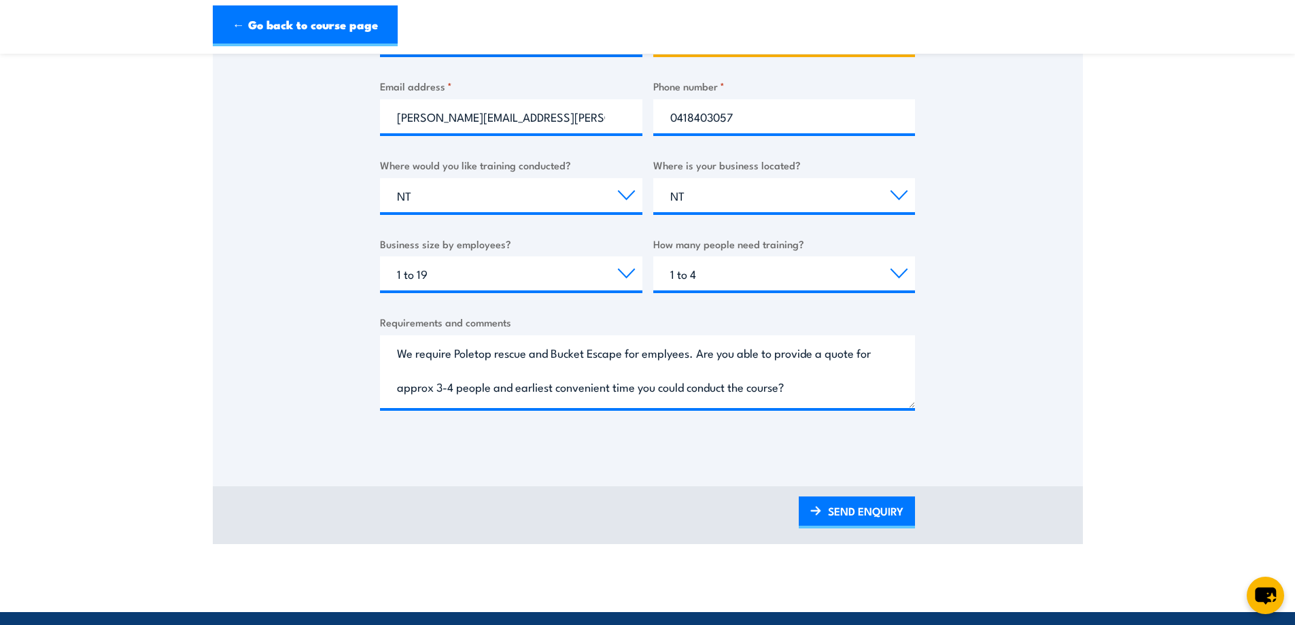
scroll to position [544, 0]
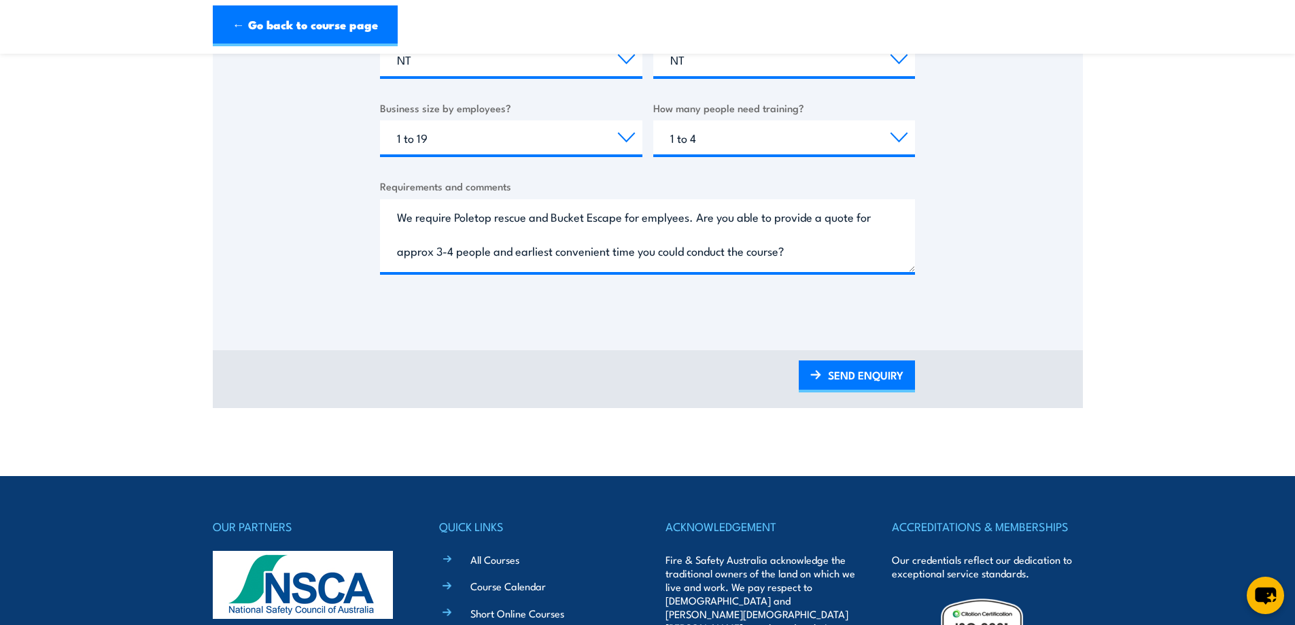
type input "[PERSON_NAME]"
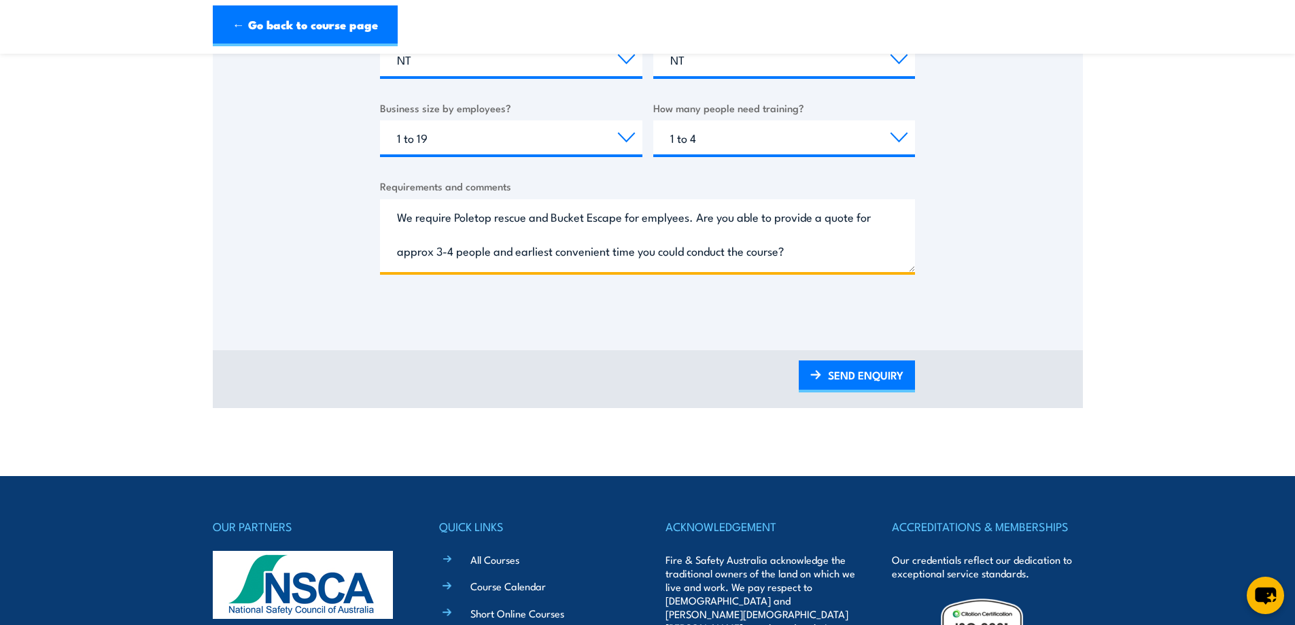
click at [669, 217] on textarea "We require Poletop rescue and Bucket Escape for emplyees. Are you able to provi…" at bounding box center [647, 235] width 535 height 73
type textarea "We require Poletop rescue and Bucket Escape for employees. Are you able to prov…"
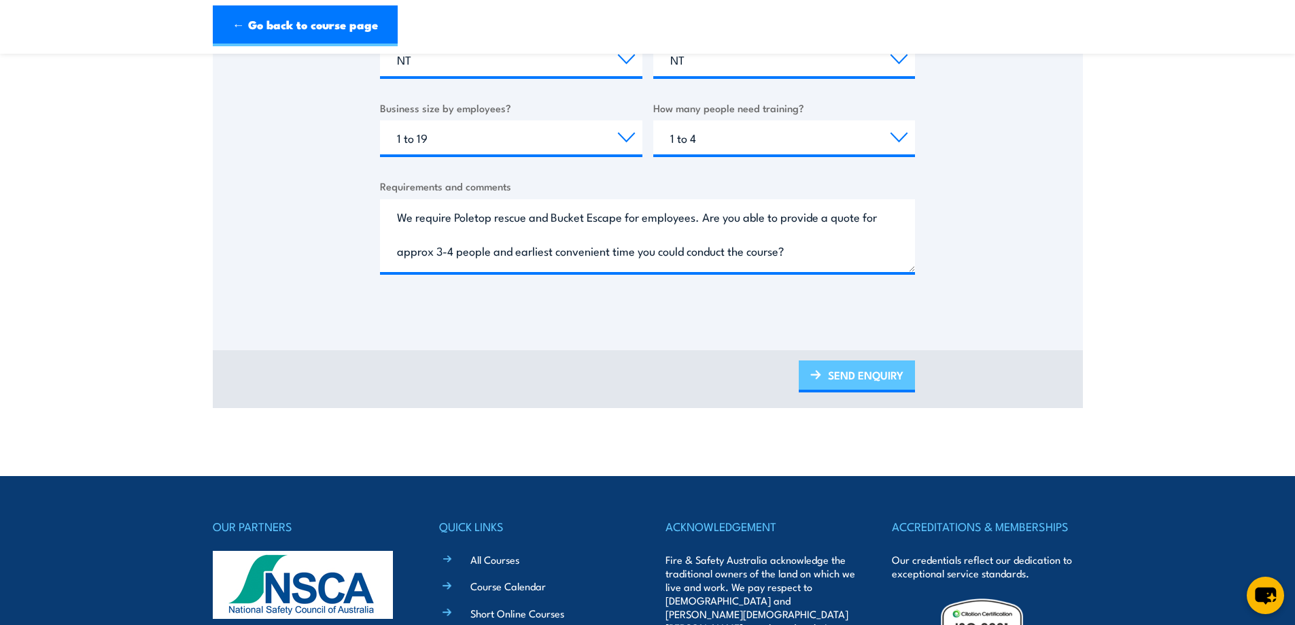
click at [860, 370] on link "SEND ENQUIRY" at bounding box center [857, 376] width 116 height 32
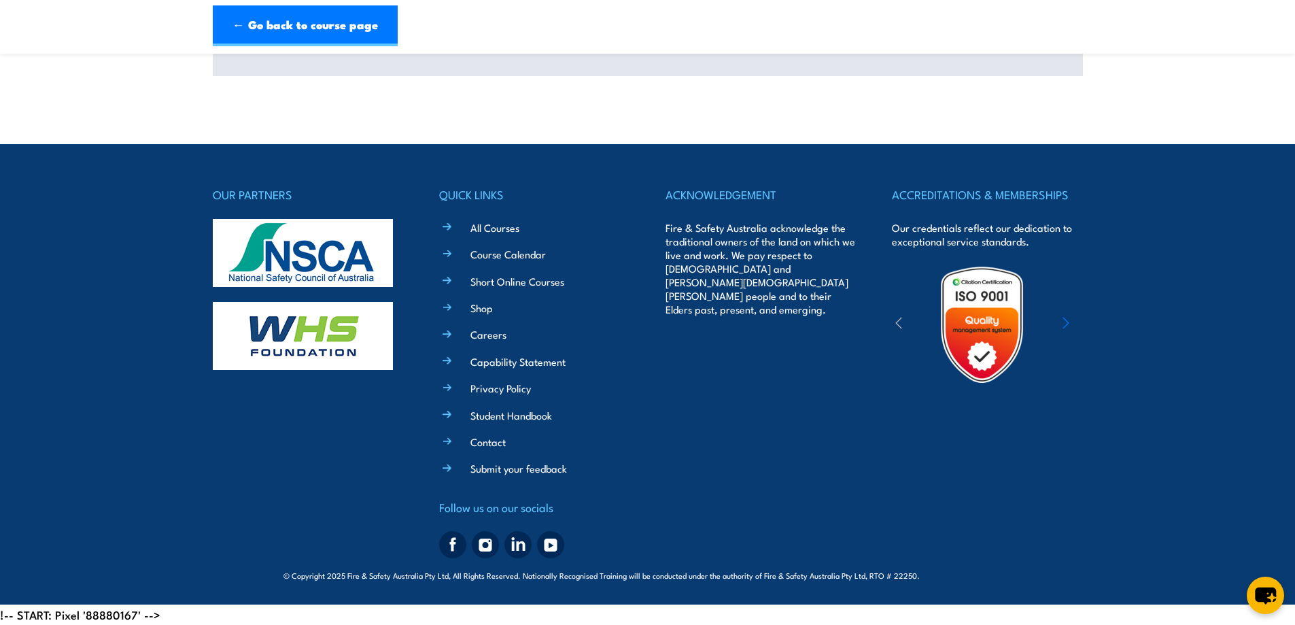
scroll to position [387, 0]
